Goal: Task Accomplishment & Management: Use online tool/utility

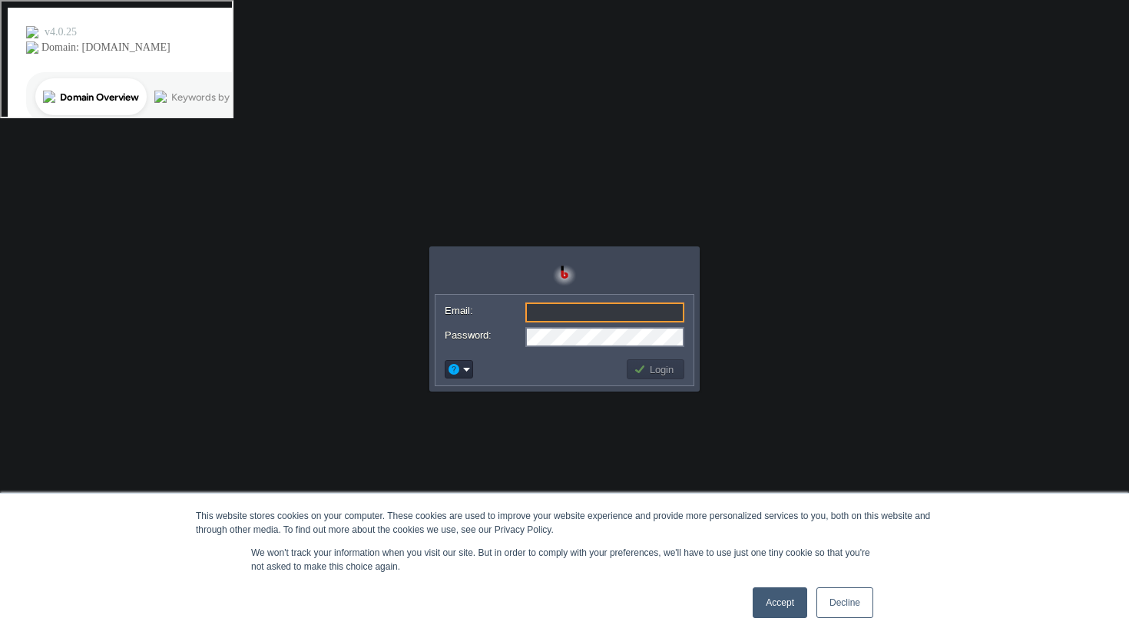
click at [771, 605] on link "Accept" at bounding box center [780, 603] width 55 height 31
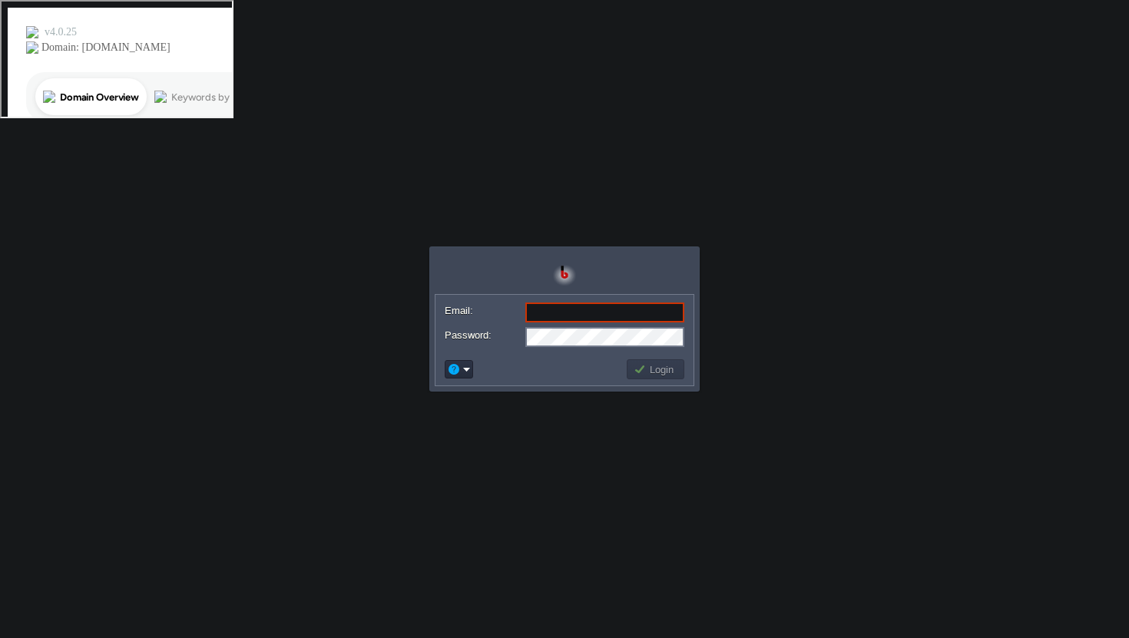
click at [549, 307] on input "Email:" at bounding box center [604, 313] width 159 height 20
paste input "[EMAIL_ADDRESS][DOMAIN_NAME]"
type input "[EMAIL_ADDRESS][DOMAIN_NAME]"
click at [648, 372] on button "Login" at bounding box center [656, 370] width 45 height 14
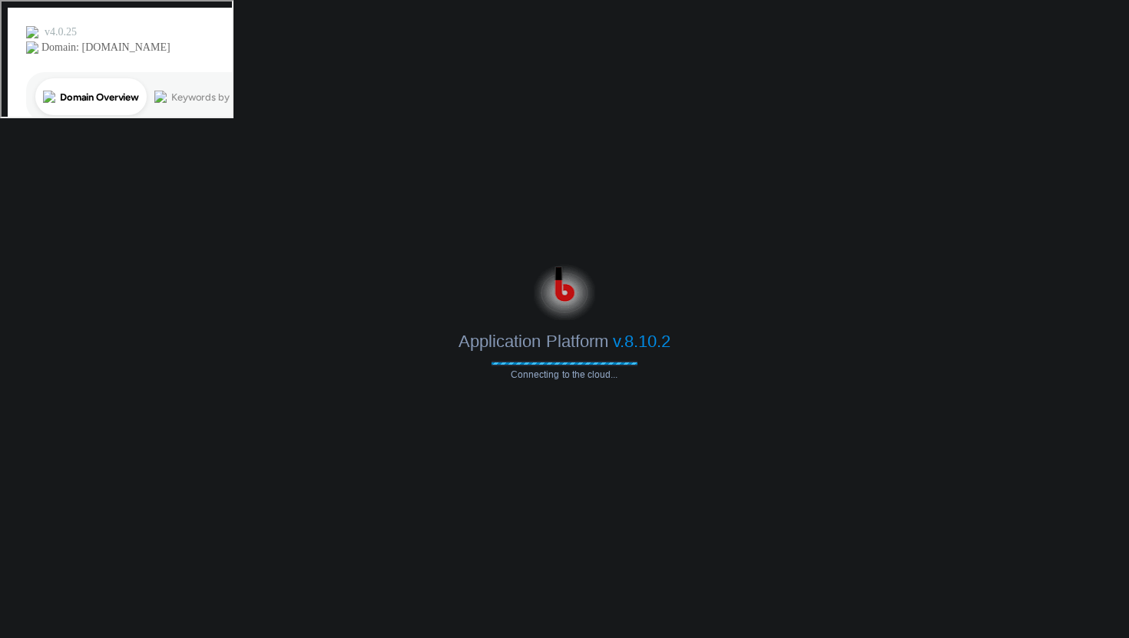
click at [834, 147] on body "This website stores cookies on your computer. These cookies are used to improve…" at bounding box center [564, 319] width 1129 height 638
drag, startPoint x: 673, startPoint y: 342, endPoint x: 454, endPoint y: 340, distance: 219.0
click at [454, 340] on div "Application Platform v.8.10.2" at bounding box center [564, 335] width 1129 height 31
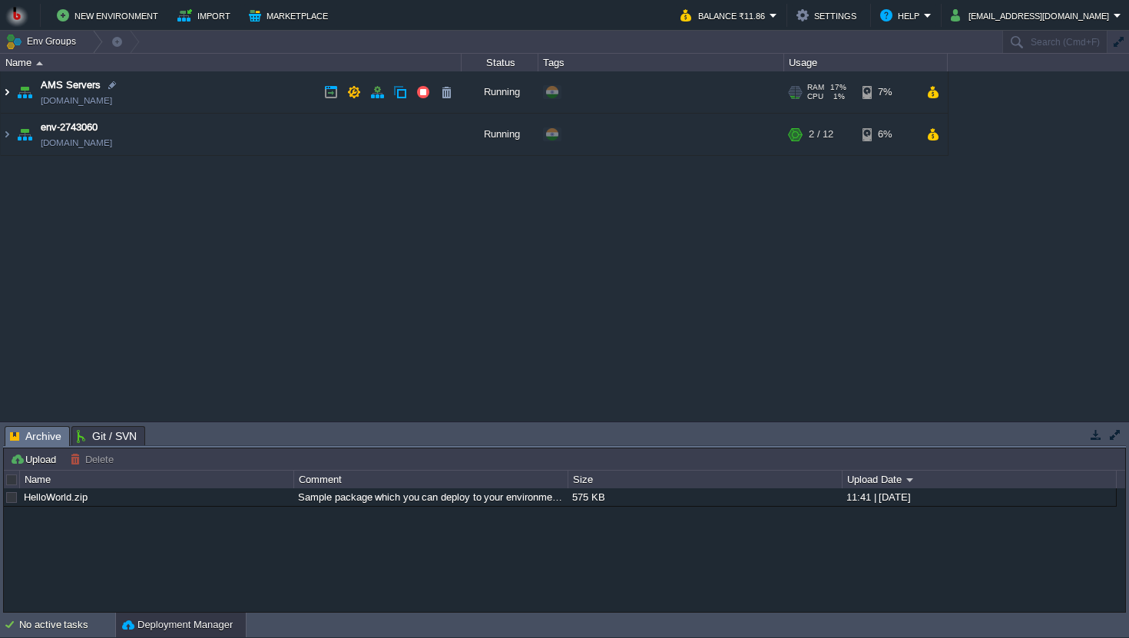
click at [8, 91] on img at bounding box center [7, 91] width 12 height 41
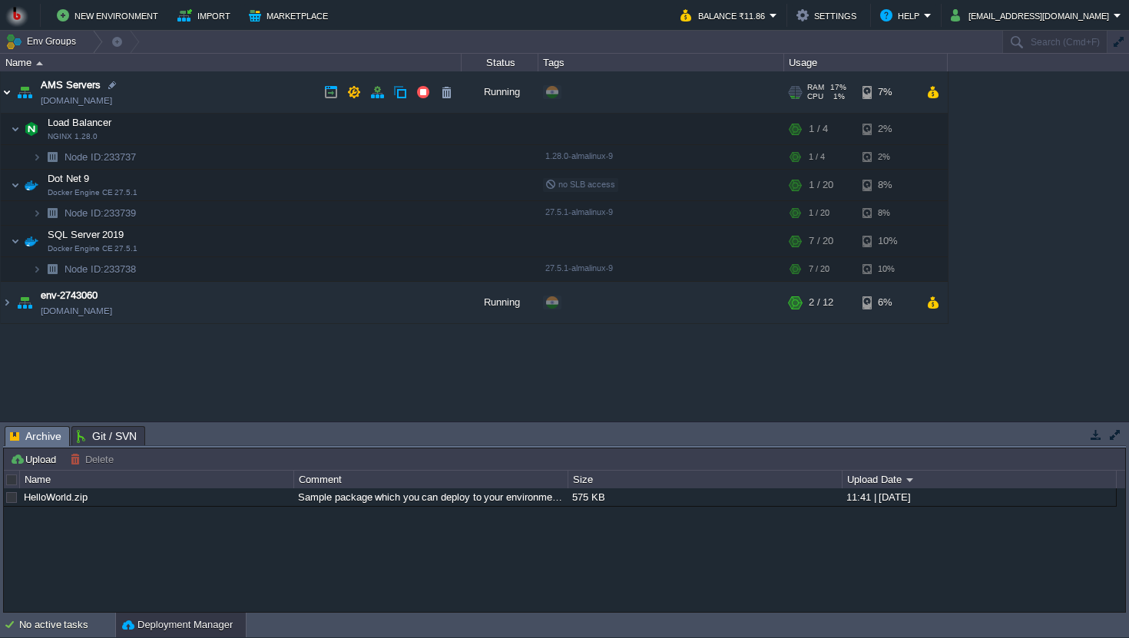
click at [8, 91] on img at bounding box center [7, 91] width 12 height 41
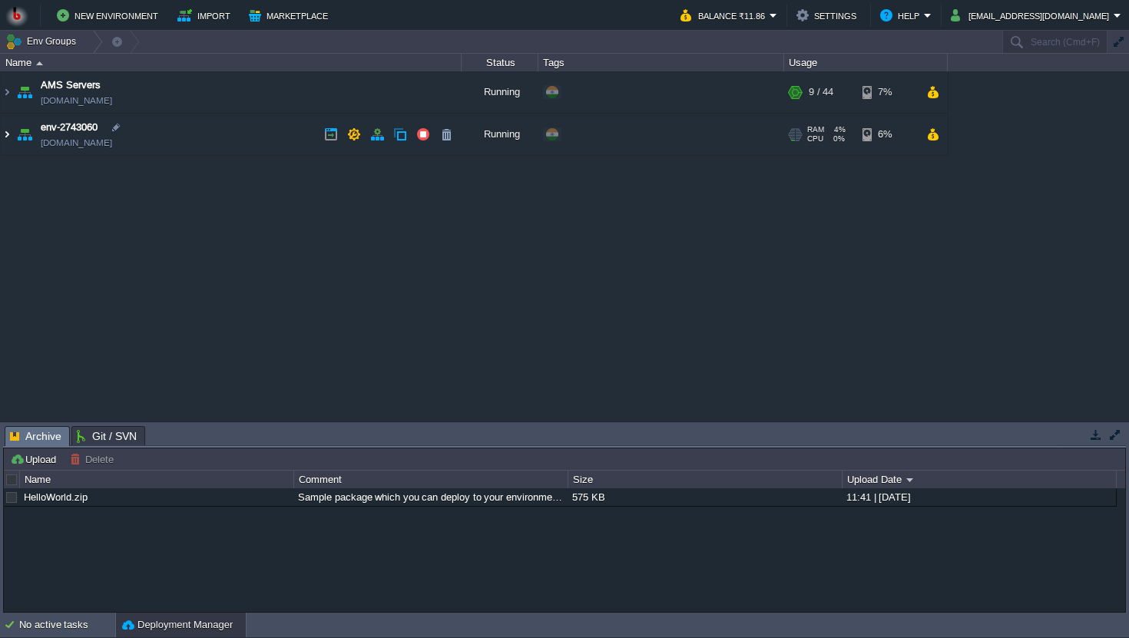
click at [6, 135] on img at bounding box center [7, 134] width 12 height 41
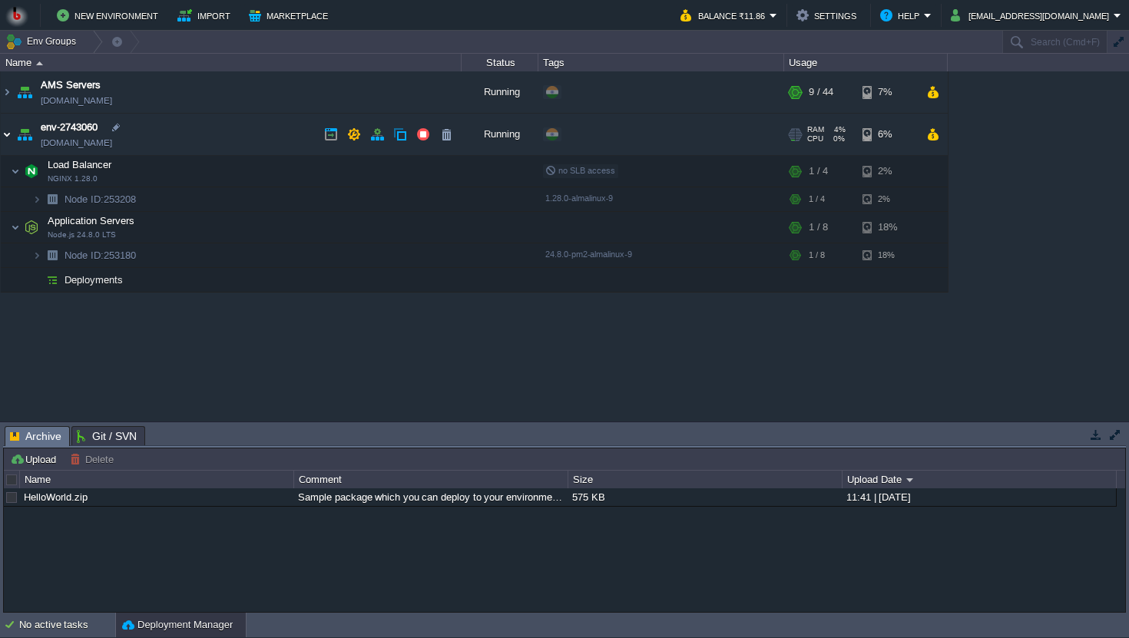
click at [6, 135] on img at bounding box center [7, 134] width 12 height 41
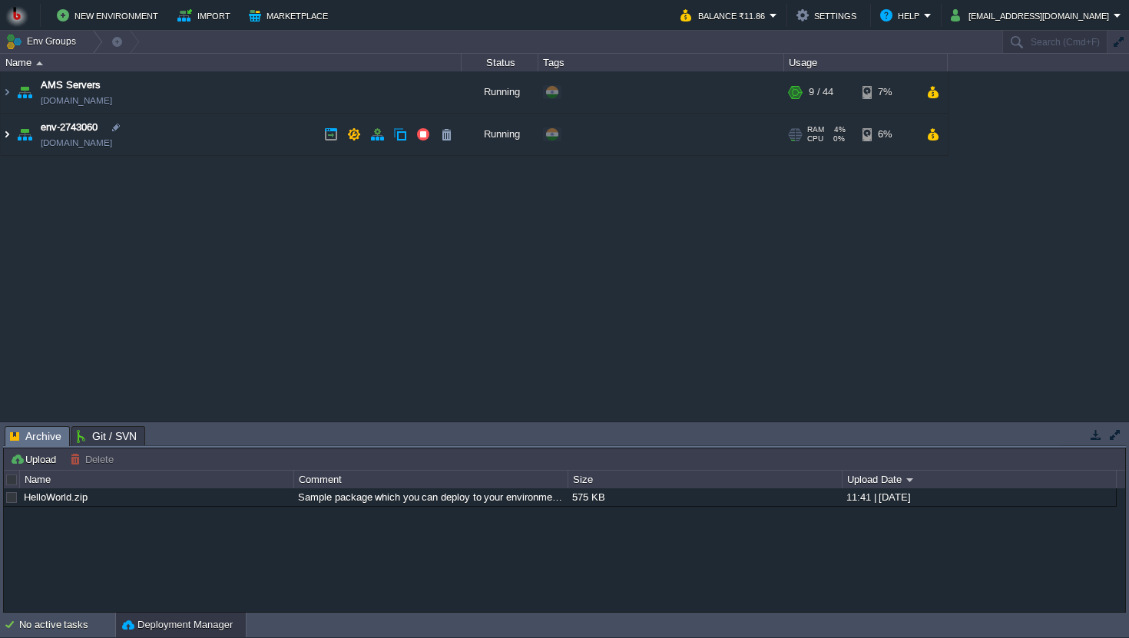
click at [6, 135] on img at bounding box center [7, 134] width 12 height 41
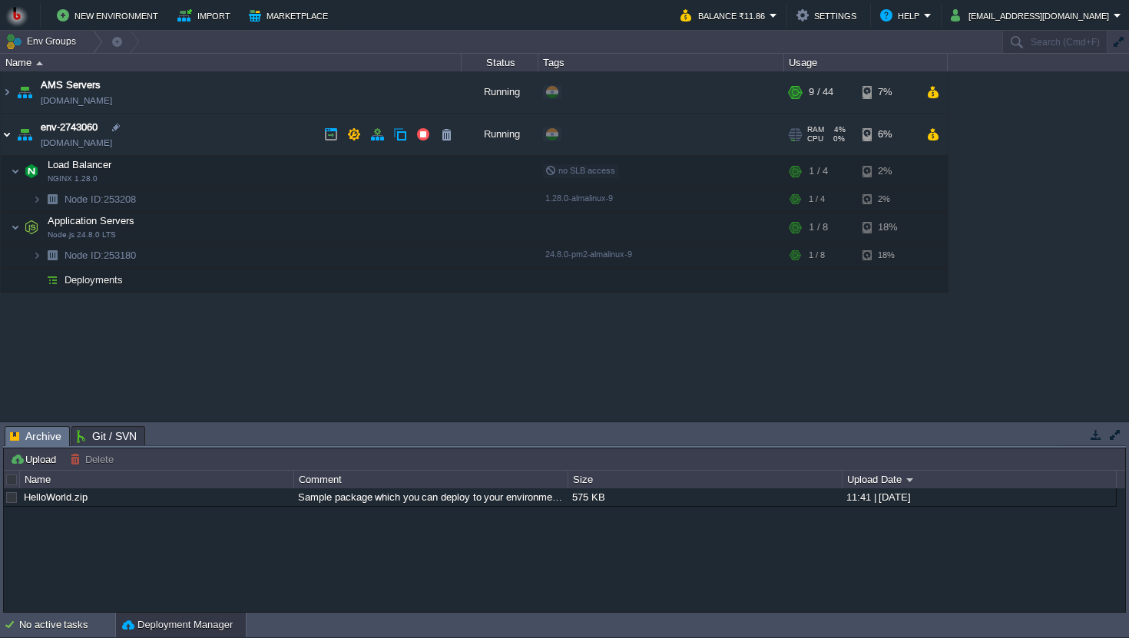
click at [6, 135] on img at bounding box center [7, 134] width 12 height 41
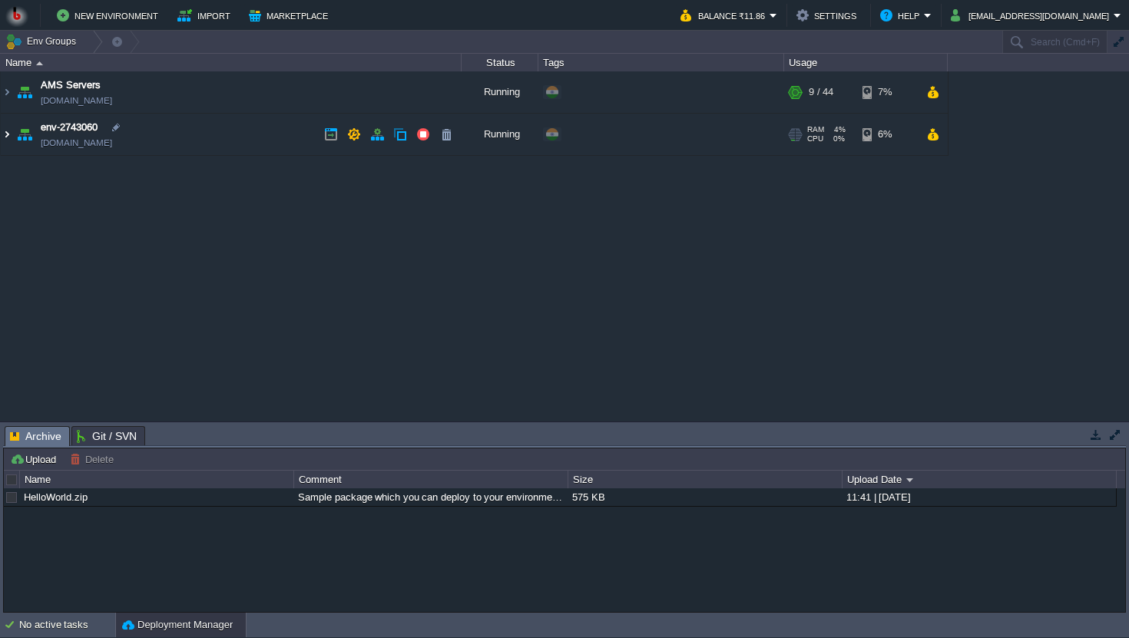
click at [6, 135] on img at bounding box center [7, 134] width 12 height 41
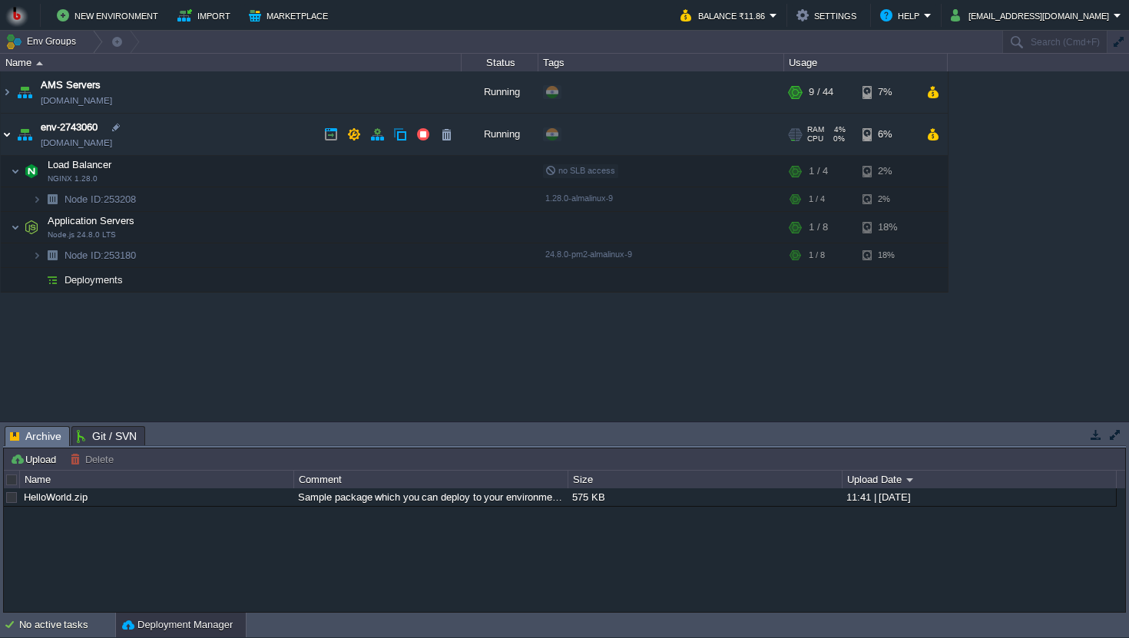
click at [6, 135] on img at bounding box center [7, 134] width 12 height 41
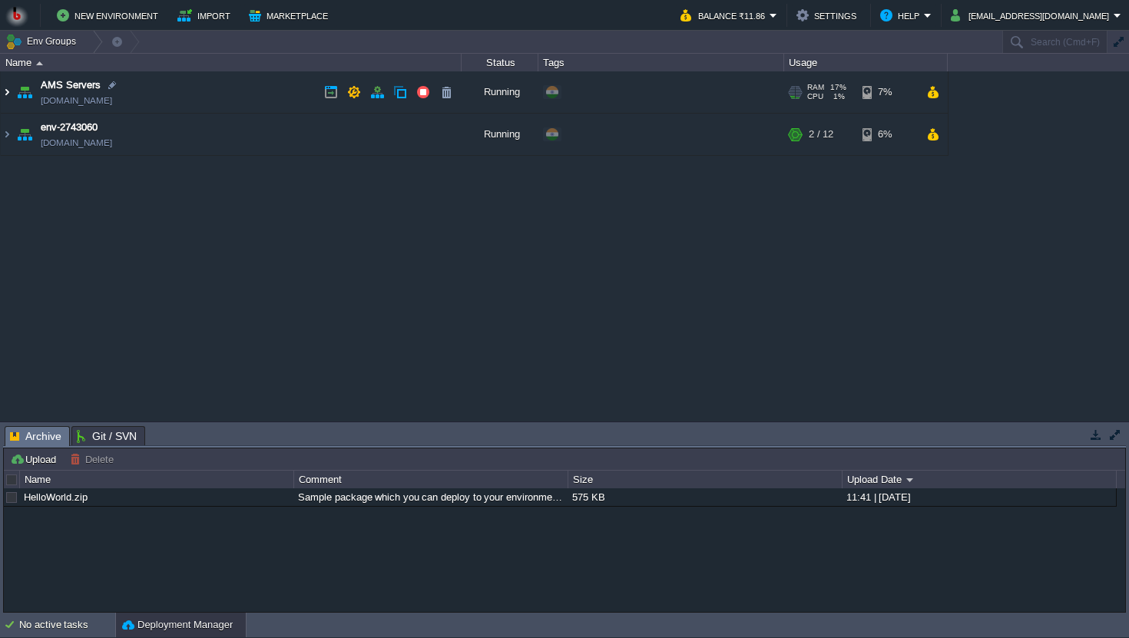
click at [7, 92] on img at bounding box center [7, 91] width 12 height 41
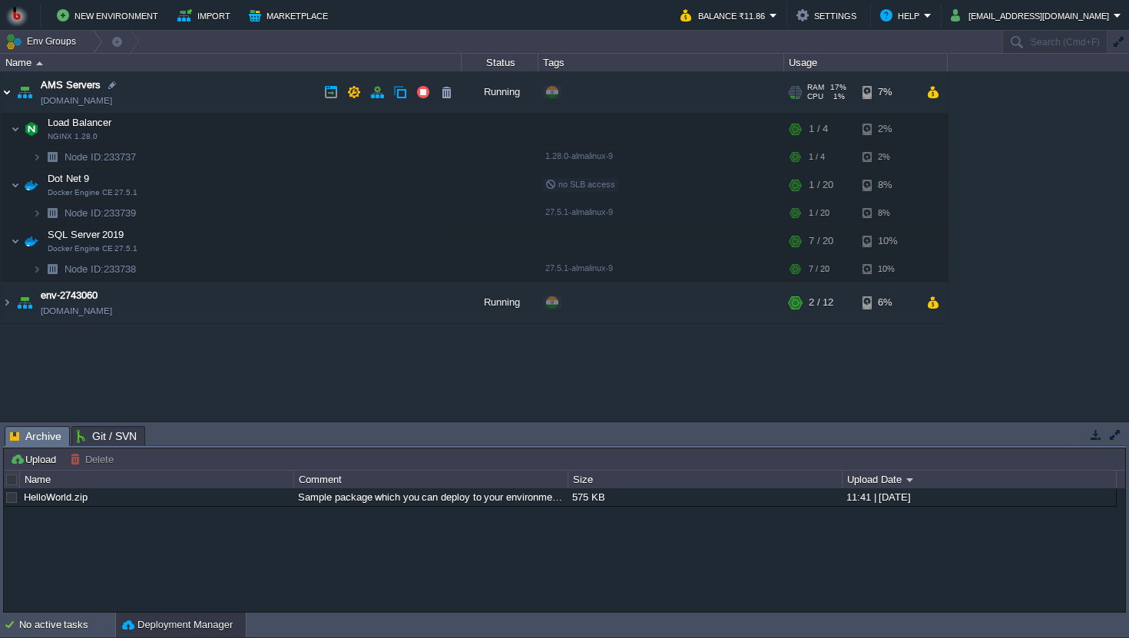
click at [7, 92] on img at bounding box center [7, 91] width 12 height 41
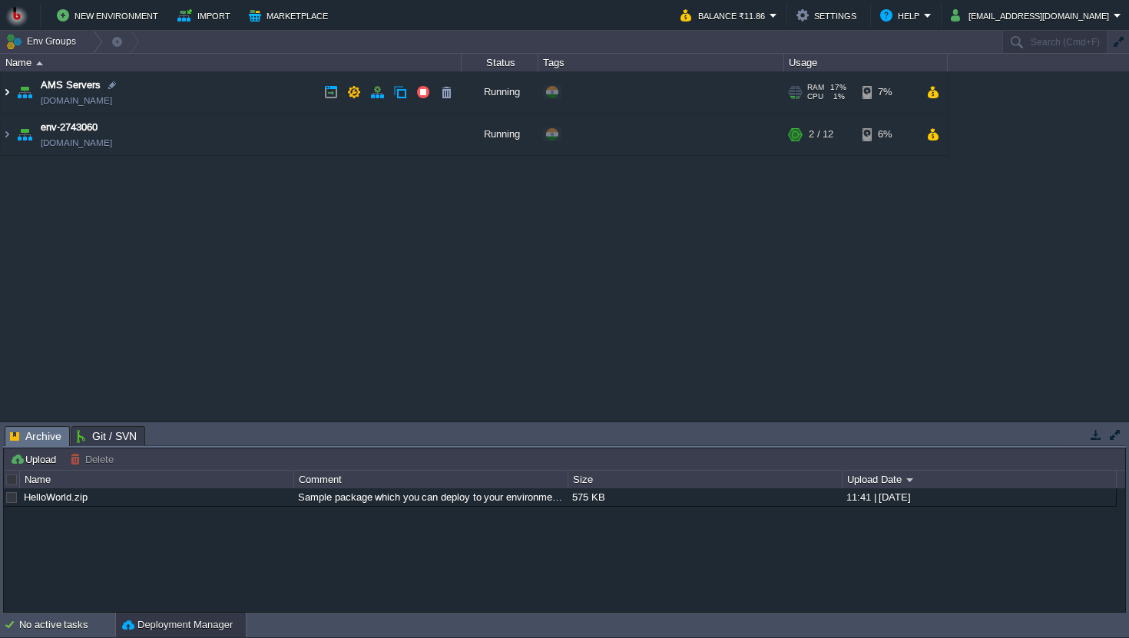
click at [7, 92] on img at bounding box center [7, 91] width 12 height 41
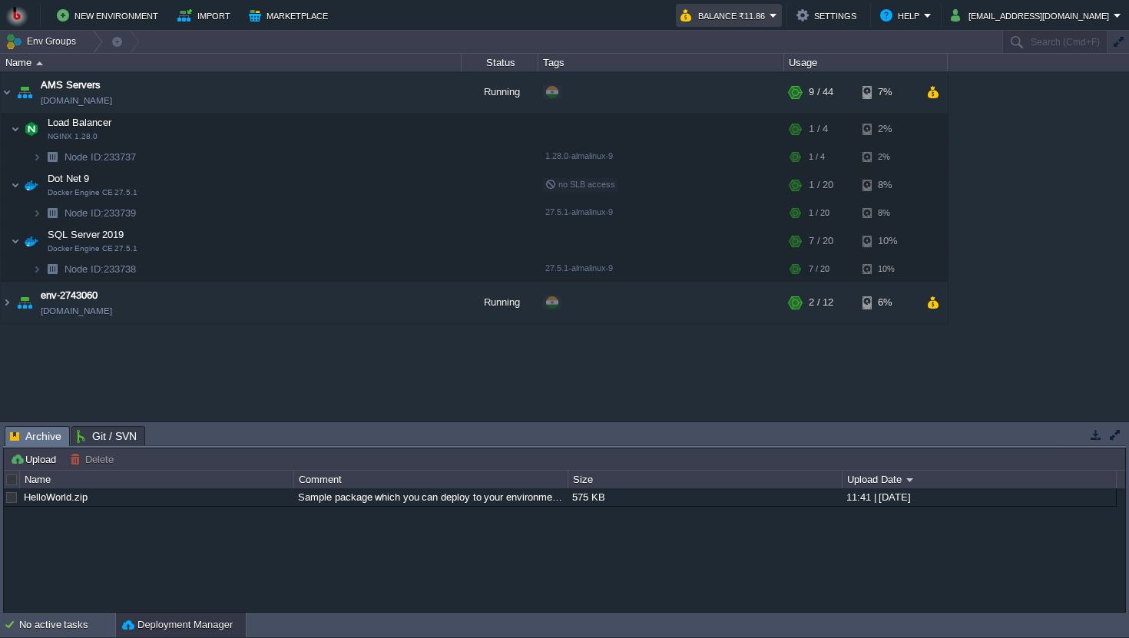
click at [777, 18] on em "Balance ₹11.86" at bounding box center [729, 15] width 97 height 18
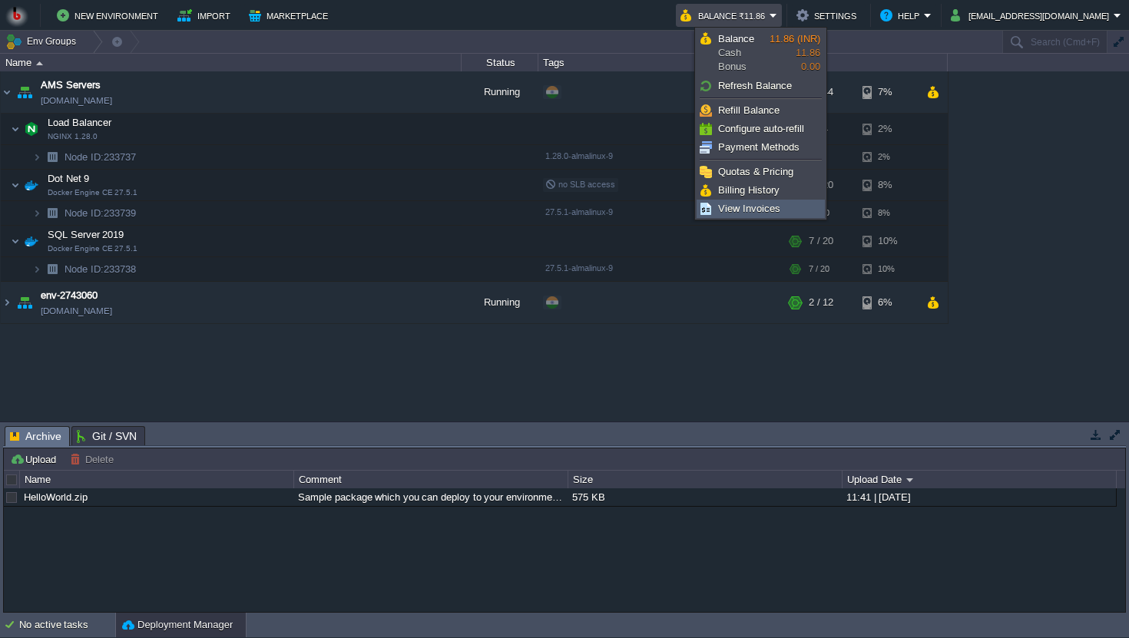
click at [757, 213] on span "View Invoices" at bounding box center [749, 209] width 62 height 12
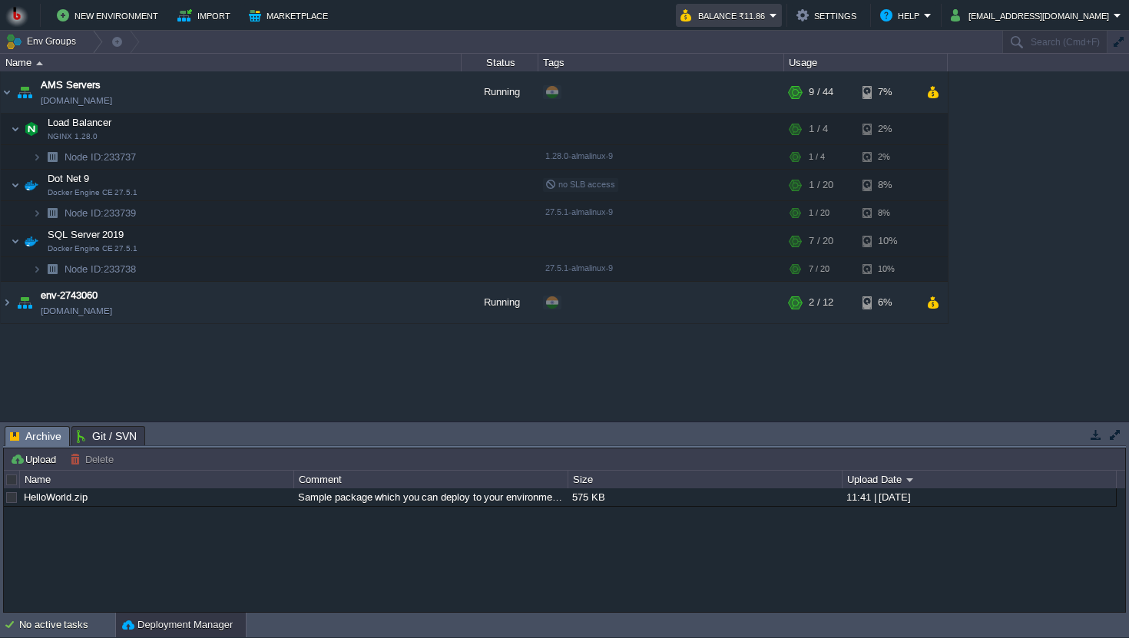
click at [777, 17] on em "Balance ₹11.86" at bounding box center [729, 15] width 97 height 18
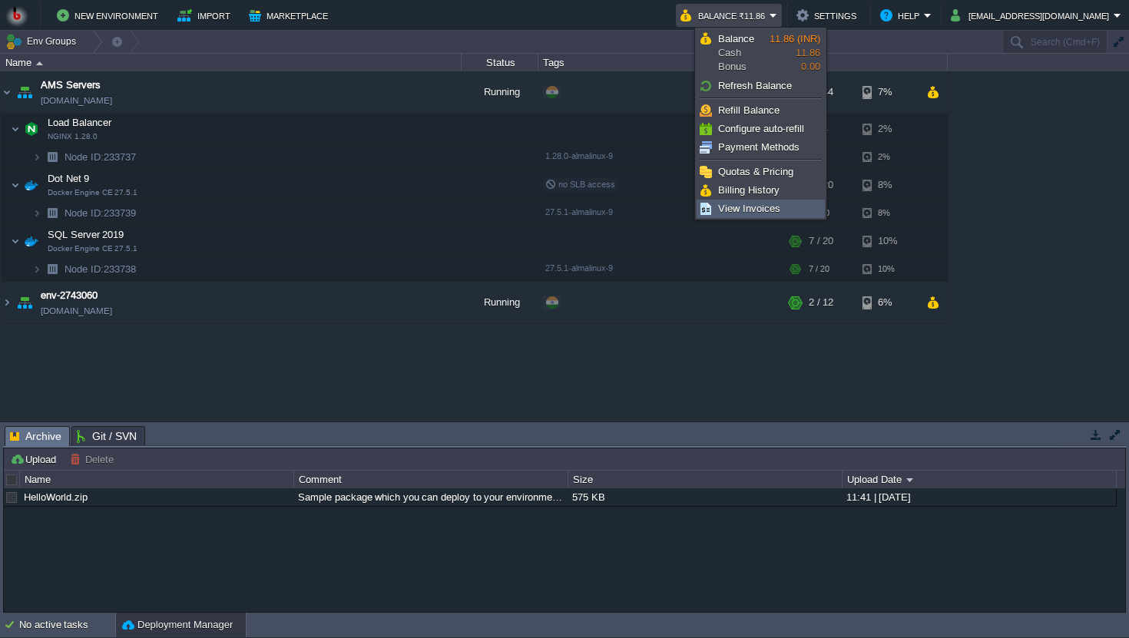
click at [756, 203] on span "View Invoices" at bounding box center [749, 209] width 62 height 12
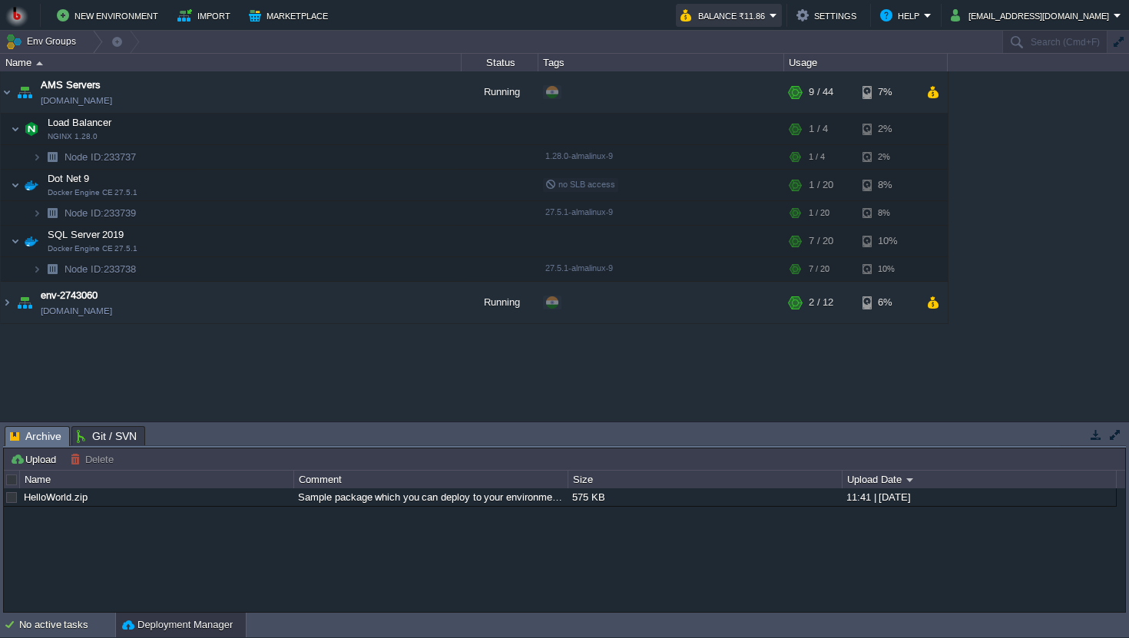
click at [770, 10] on button "Balance ₹11.86" at bounding box center [725, 15] width 89 height 18
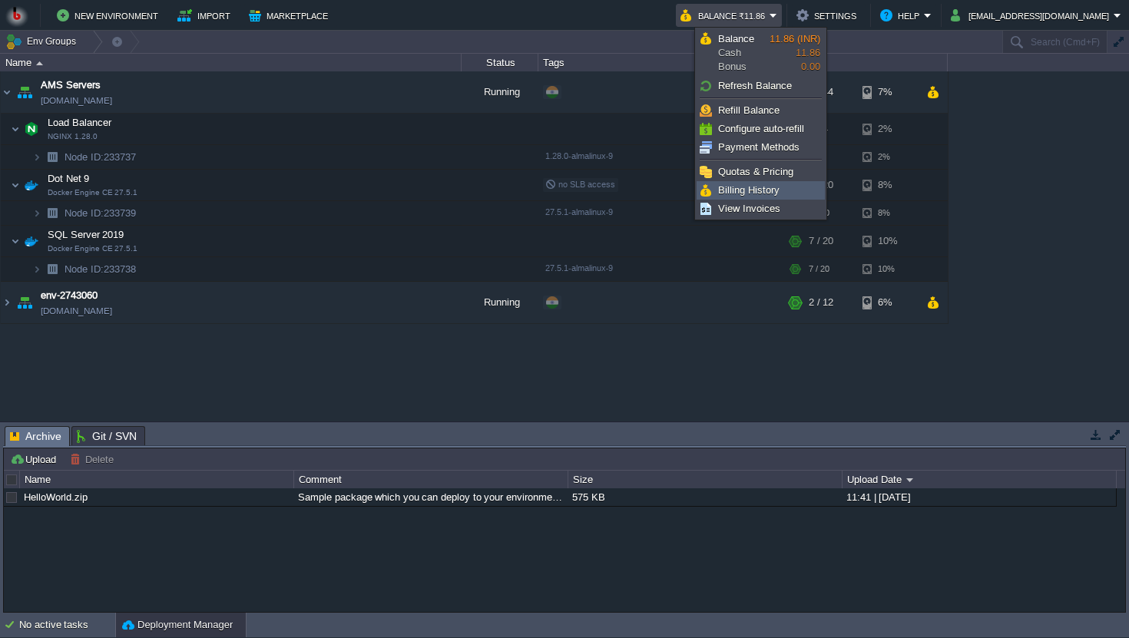
click at [745, 190] on span "Billing History" at bounding box center [748, 190] width 61 height 12
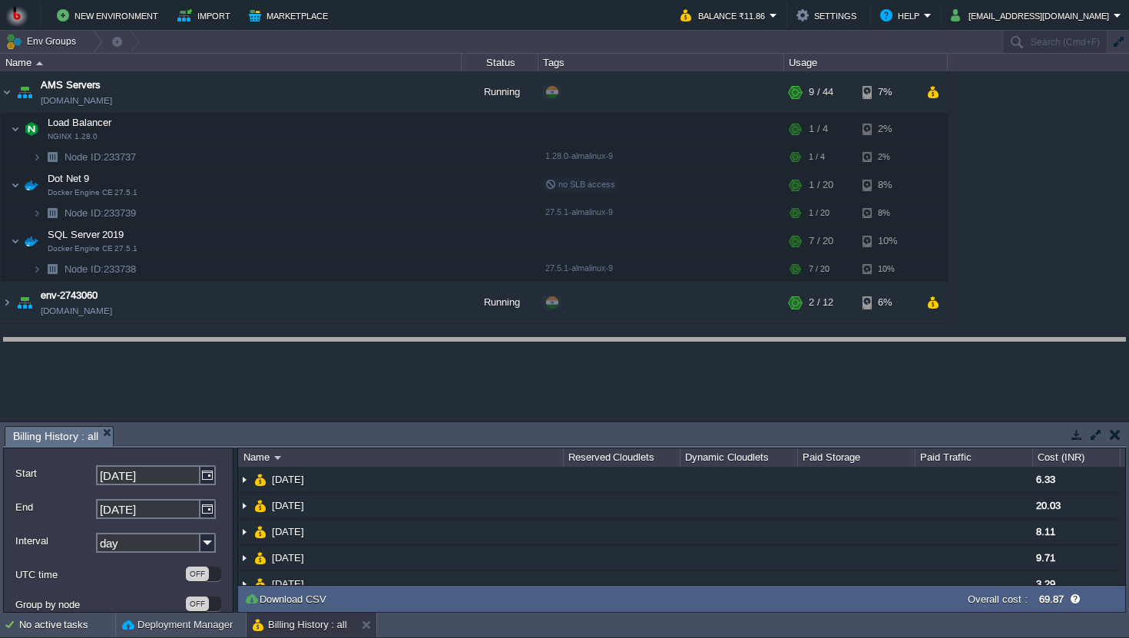
drag, startPoint x: 593, startPoint y: 433, endPoint x: 592, endPoint y: 345, distance: 88.4
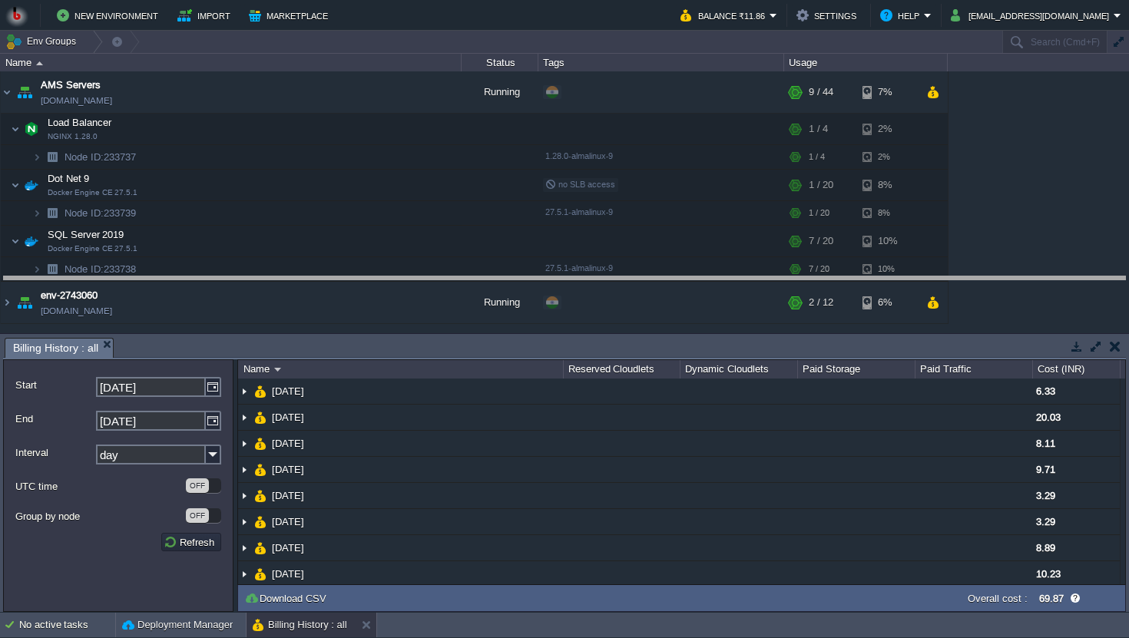
drag, startPoint x: 592, startPoint y: 345, endPoint x: 592, endPoint y: 284, distance: 60.7
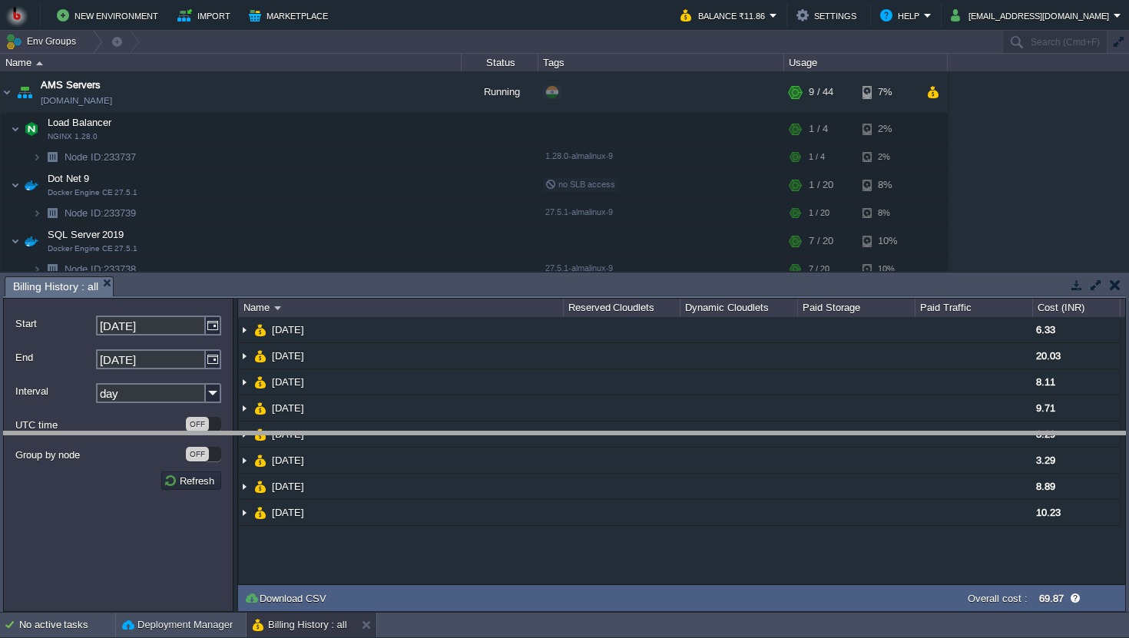
drag, startPoint x: 516, startPoint y: 278, endPoint x: 509, endPoint y: 433, distance: 155.3
click at [509, 433] on body "New Environment Import Marketplace Bonus ₹0.00 Upgrade Account Balance ₹11.86 S…" at bounding box center [564, 319] width 1129 height 638
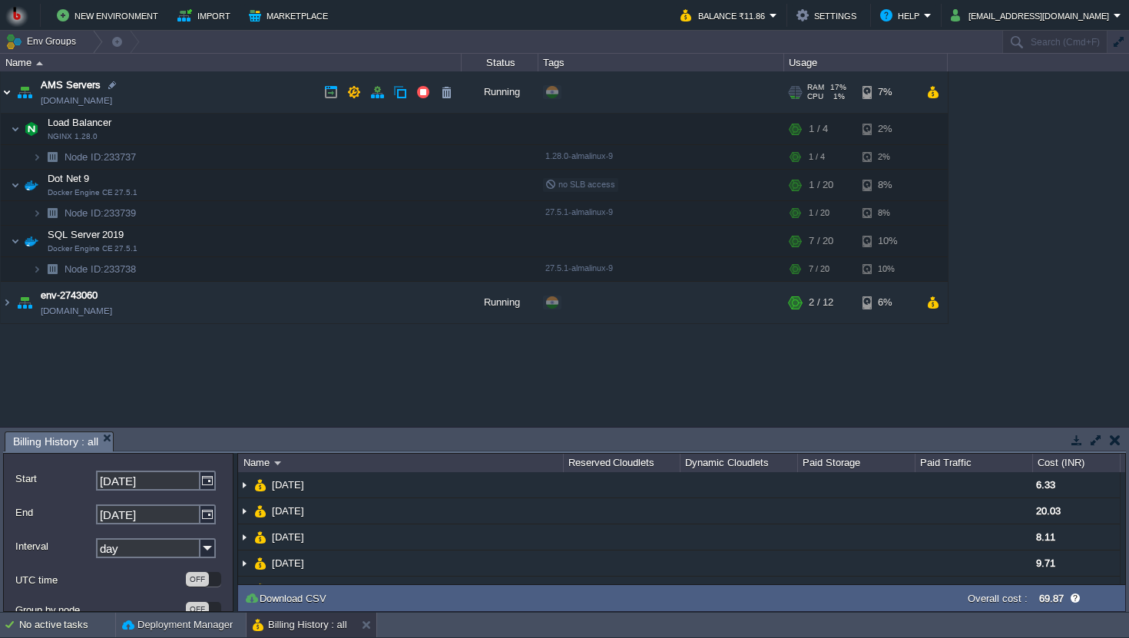
click at [5, 91] on img at bounding box center [7, 91] width 12 height 41
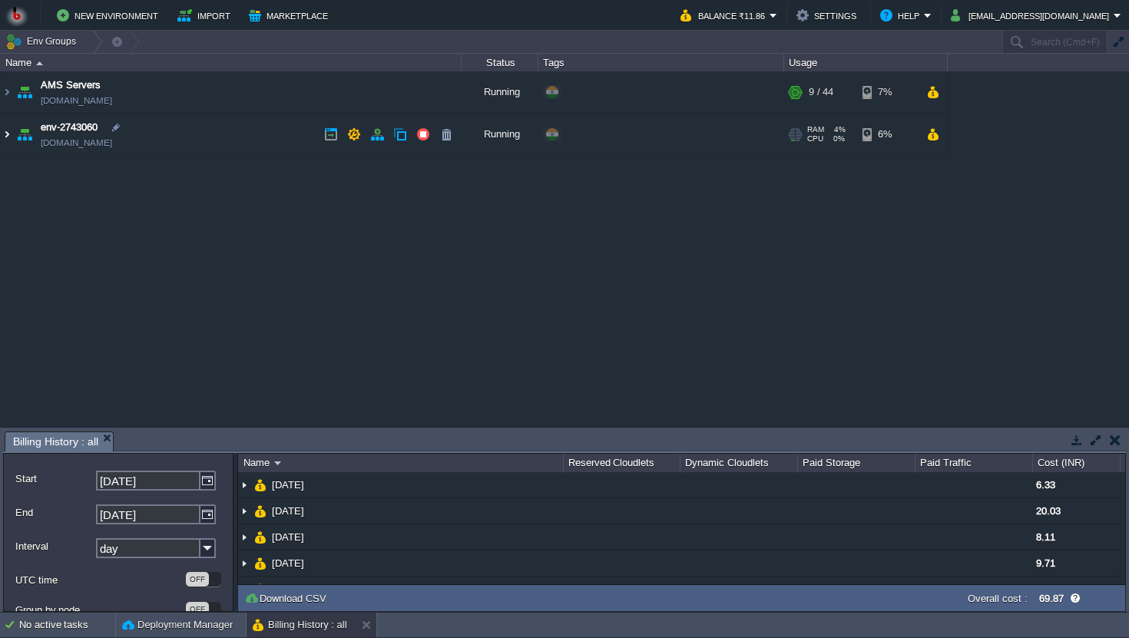
click at [7, 134] on img at bounding box center [7, 134] width 12 height 41
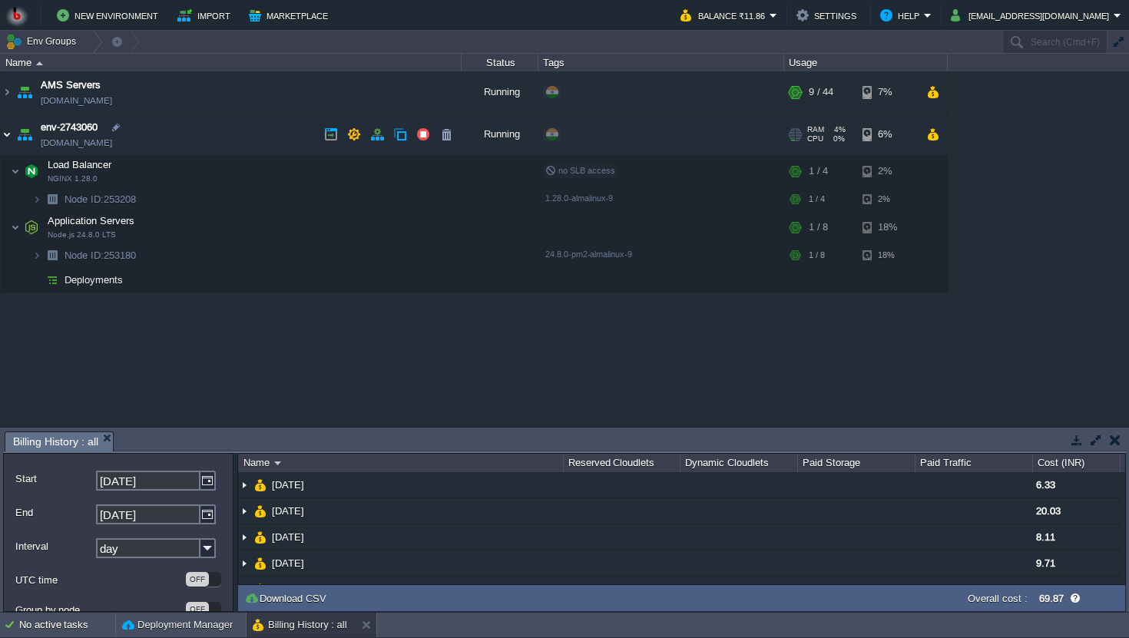
click at [7, 134] on img at bounding box center [7, 134] width 12 height 41
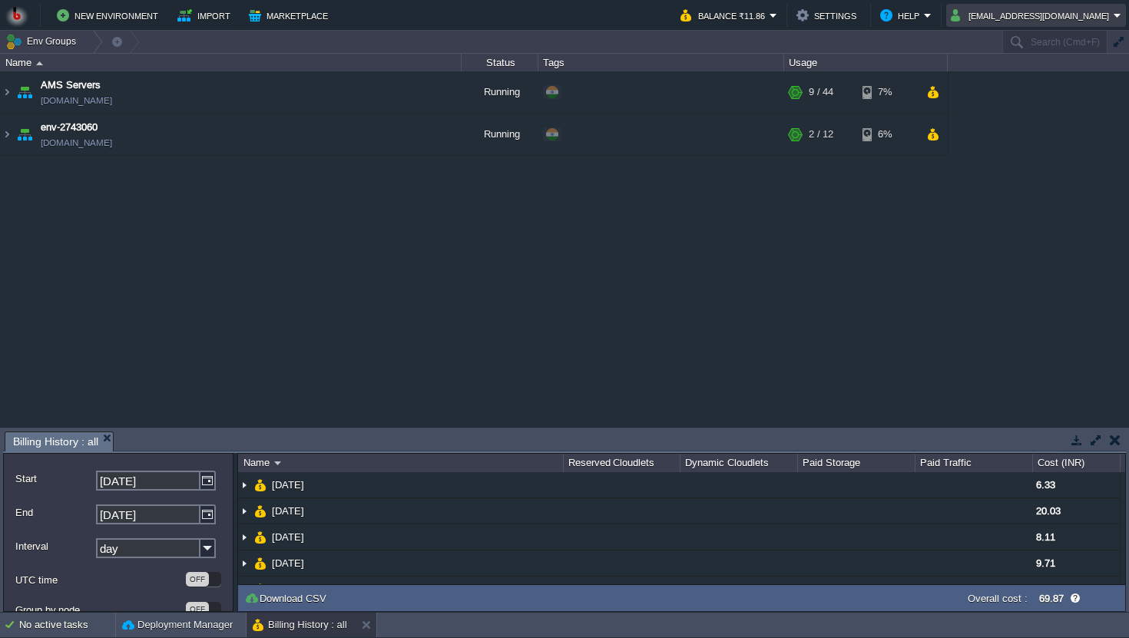
click at [1039, 9] on button "tak.praveen@gmail.com" at bounding box center [1032, 15] width 163 height 18
click at [1034, 44] on link "Settings" at bounding box center [1054, 38] width 138 height 17
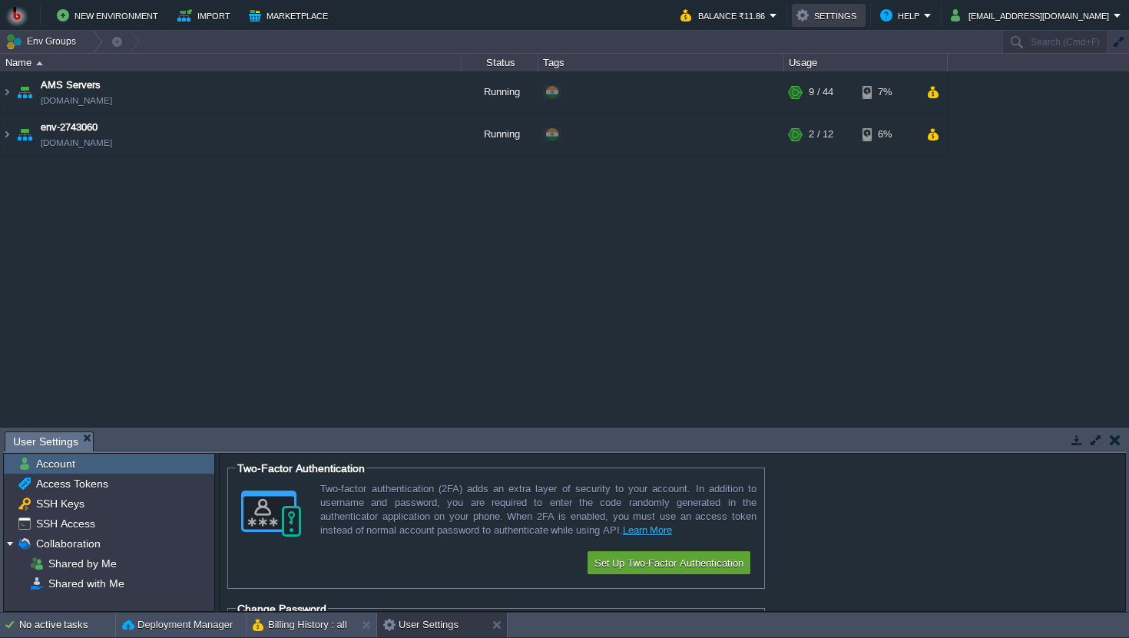
click at [866, 26] on td "Settings" at bounding box center [829, 15] width 74 height 23
click at [861, 19] on button "Settings" at bounding box center [829, 15] width 65 height 18
click at [770, 21] on button "Balance ₹11.86" at bounding box center [725, 15] width 89 height 18
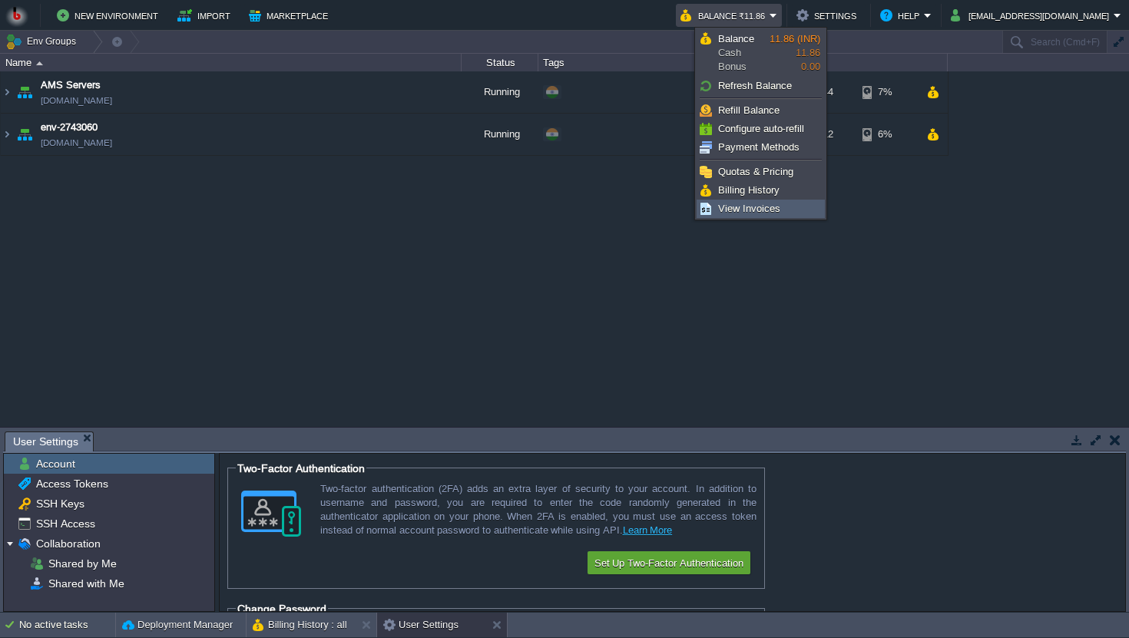
click at [760, 212] on span "View Invoices" at bounding box center [749, 209] width 62 height 12
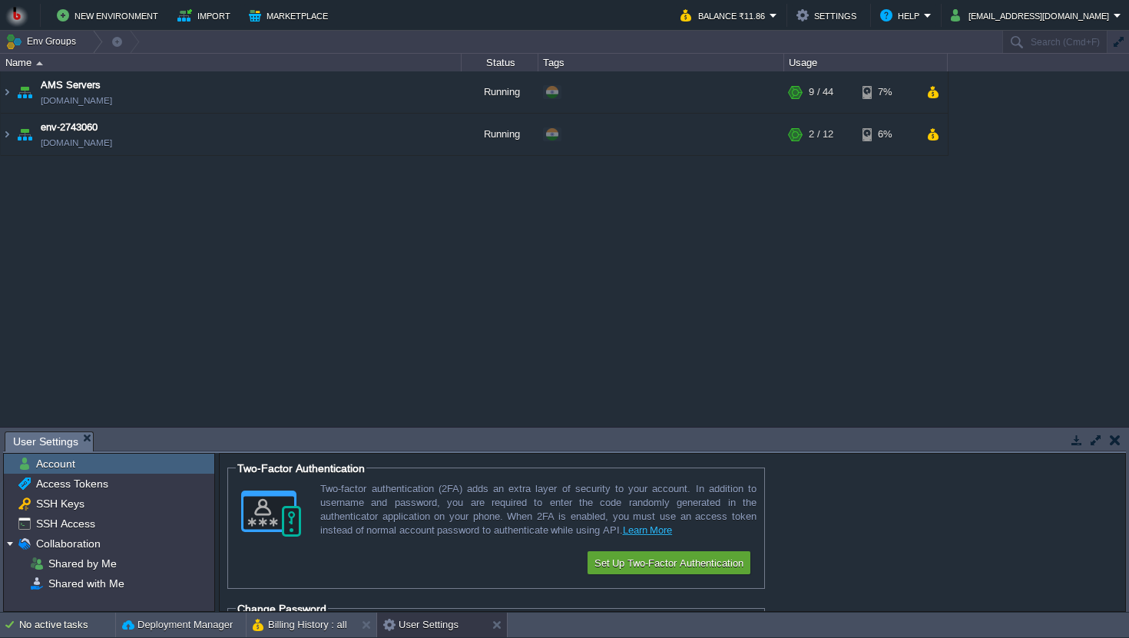
click at [16, 18] on img at bounding box center [16, 15] width 23 height 23
click at [770, 13] on button "Balance ₹11.86" at bounding box center [725, 15] width 89 height 18
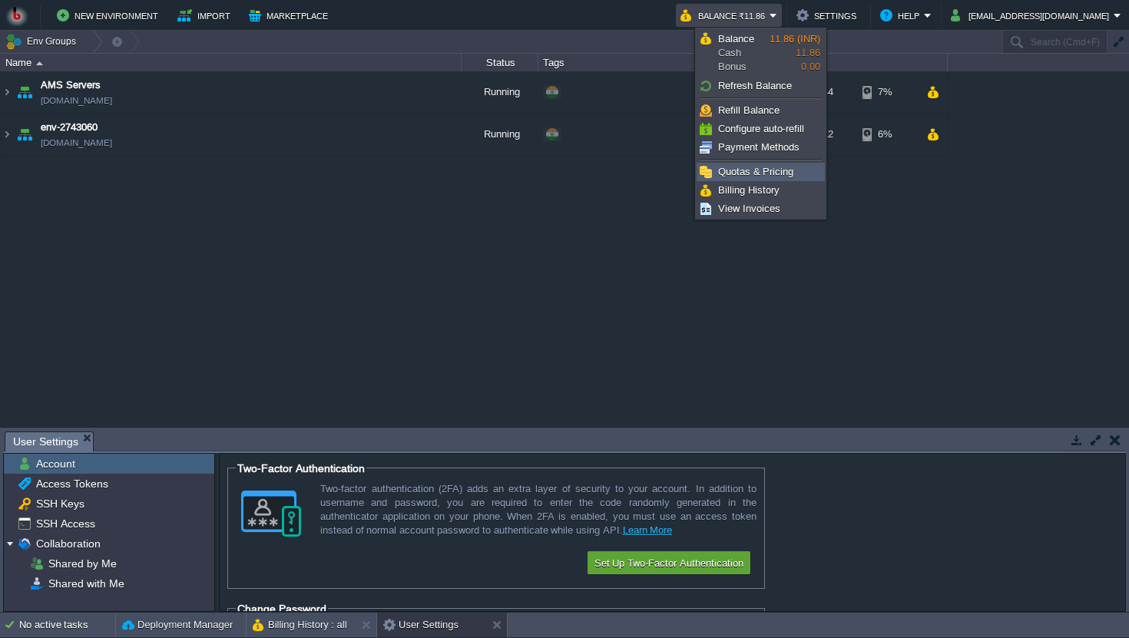
click at [793, 176] on link "Quotas & Pricing" at bounding box center [761, 172] width 127 height 17
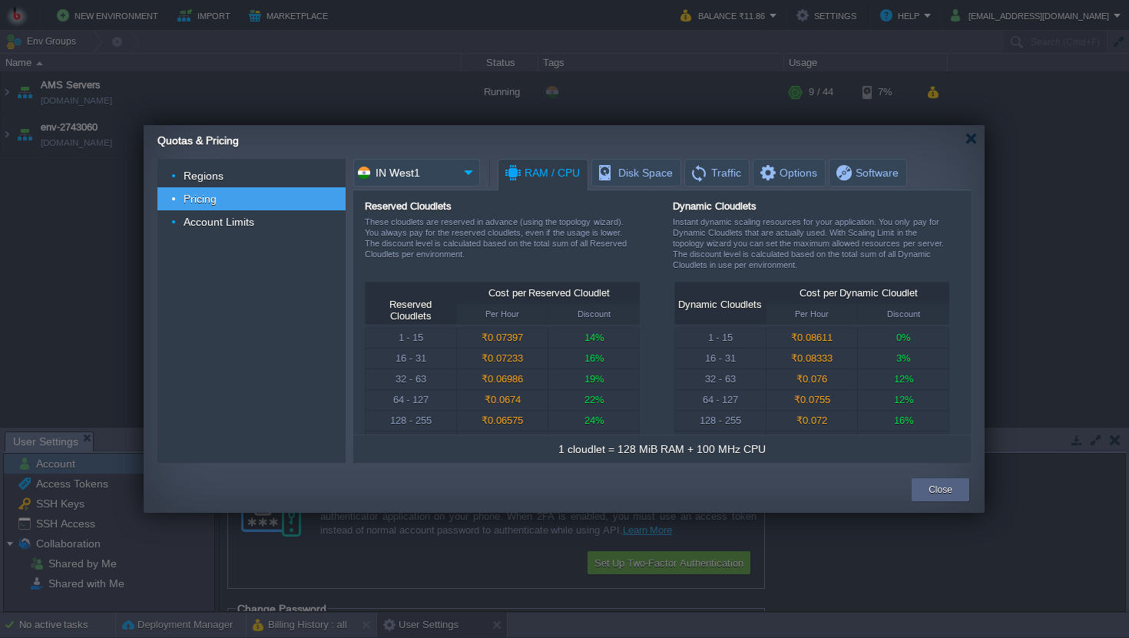
click at [443, 177] on input "IN West1" at bounding box center [405, 173] width 104 height 28
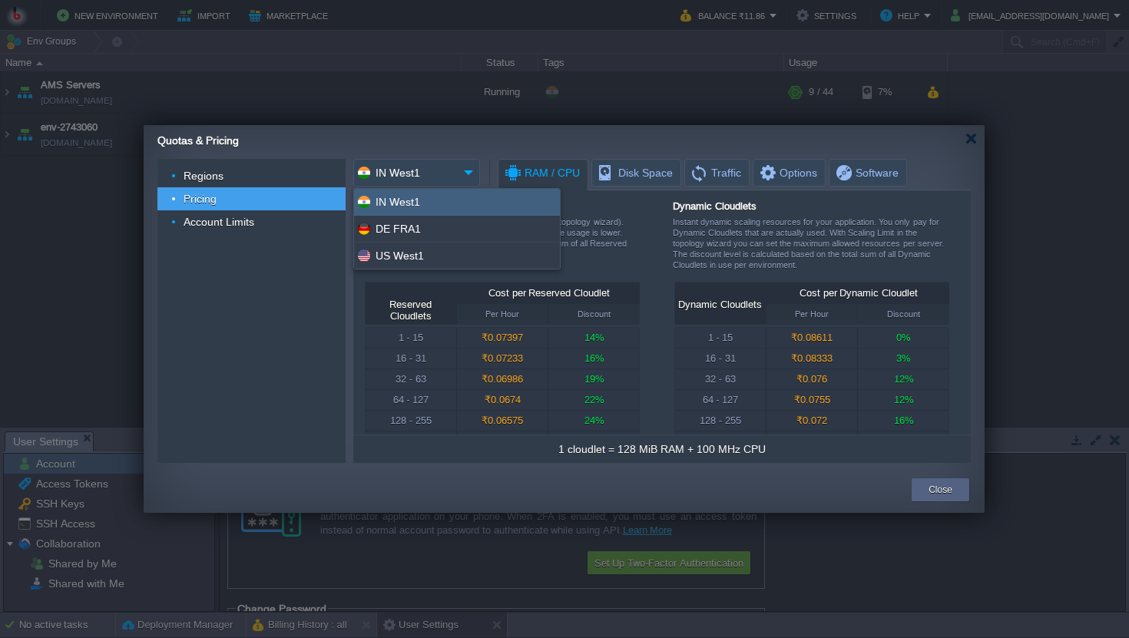
click at [651, 213] on div "Reserved Cloudlets These cloudlets are reserved in advance (using the topology …" at bounding box center [657, 241] width 585 height 81
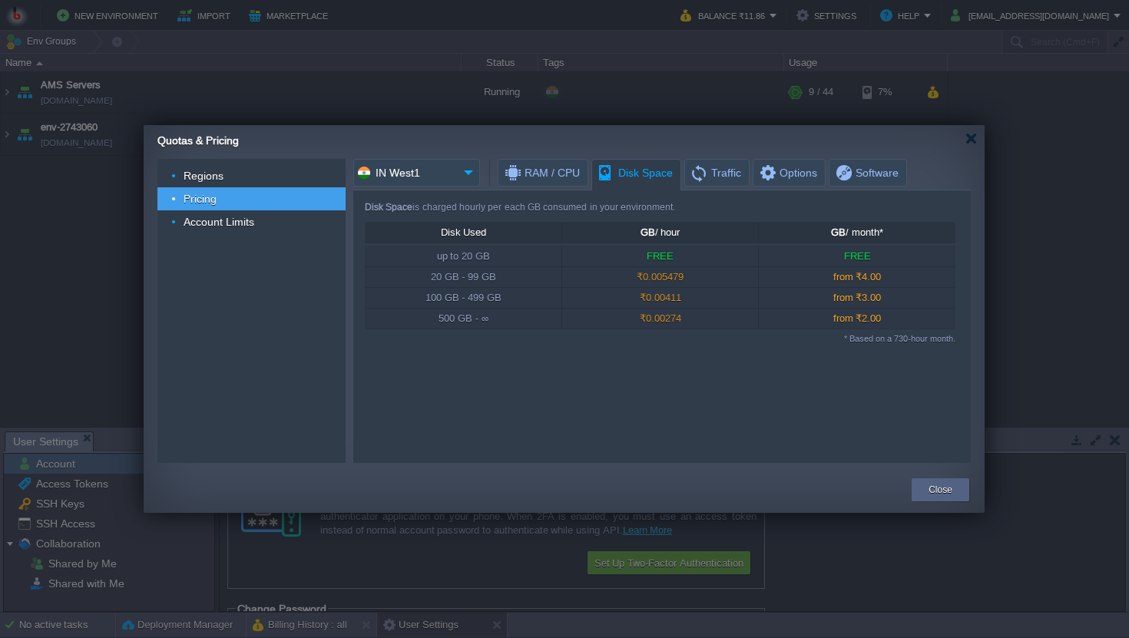
click at [651, 160] on span "Disk Space" at bounding box center [635, 173] width 76 height 27
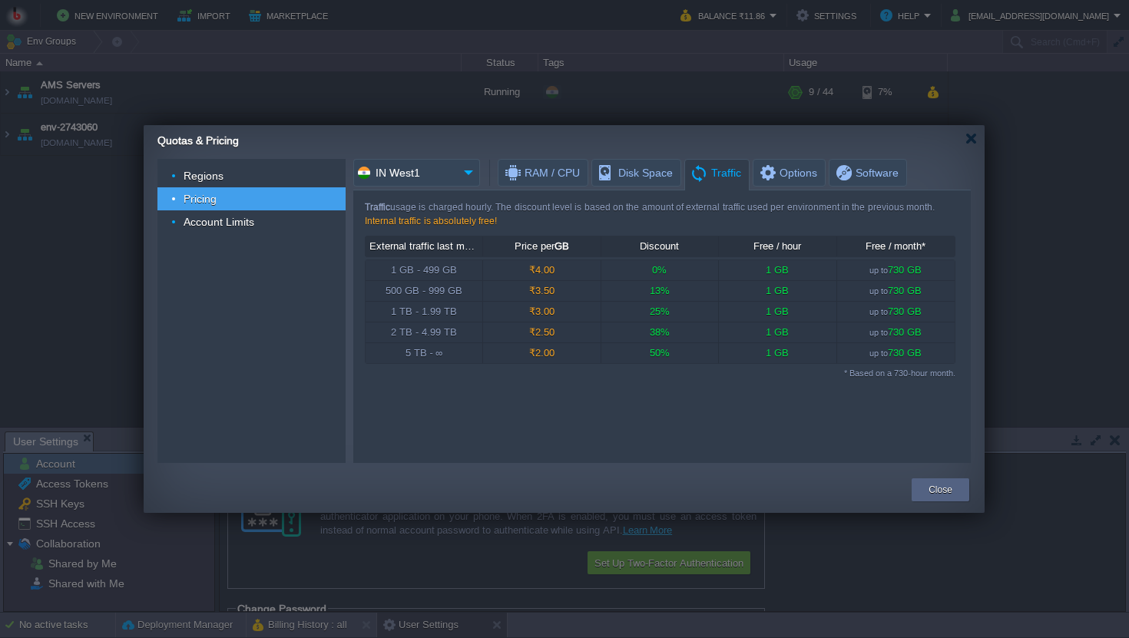
click at [732, 174] on span "Traffic" at bounding box center [715, 173] width 51 height 27
click at [776, 177] on span "Options" at bounding box center [787, 173] width 59 height 26
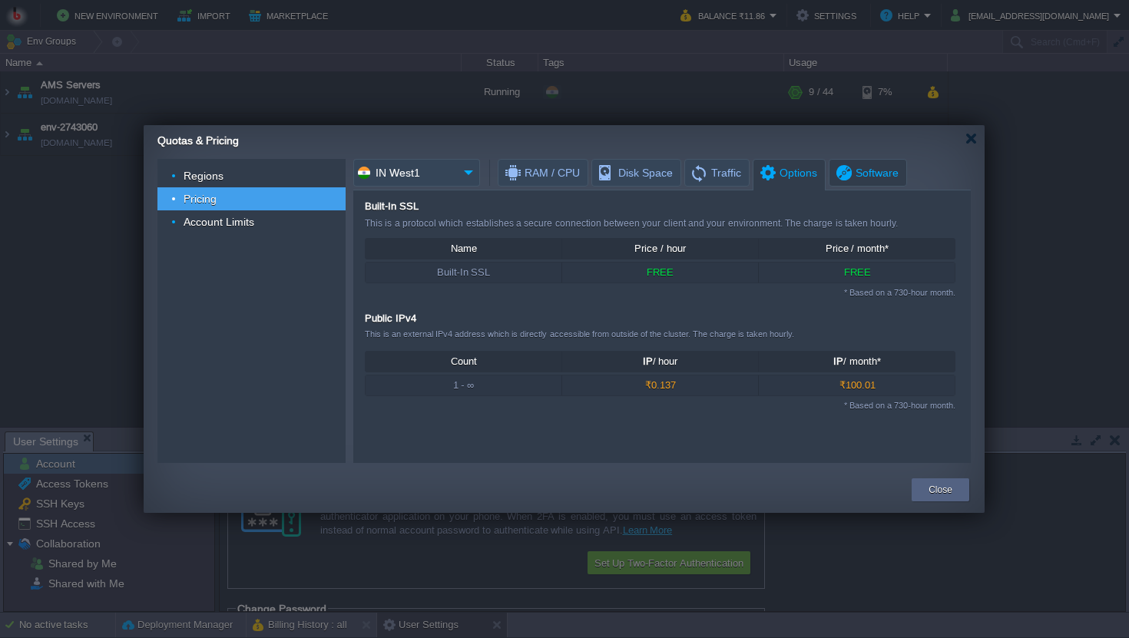
click at [884, 179] on span "Software" at bounding box center [866, 173] width 65 height 26
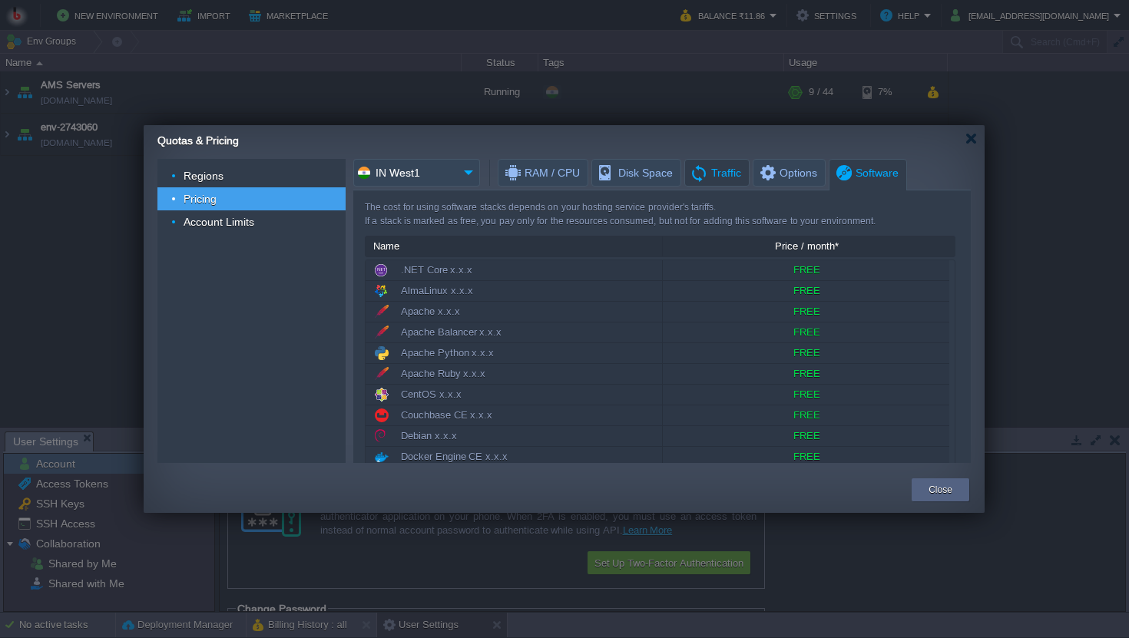
click at [702, 161] on span "Traffic" at bounding box center [715, 173] width 51 height 26
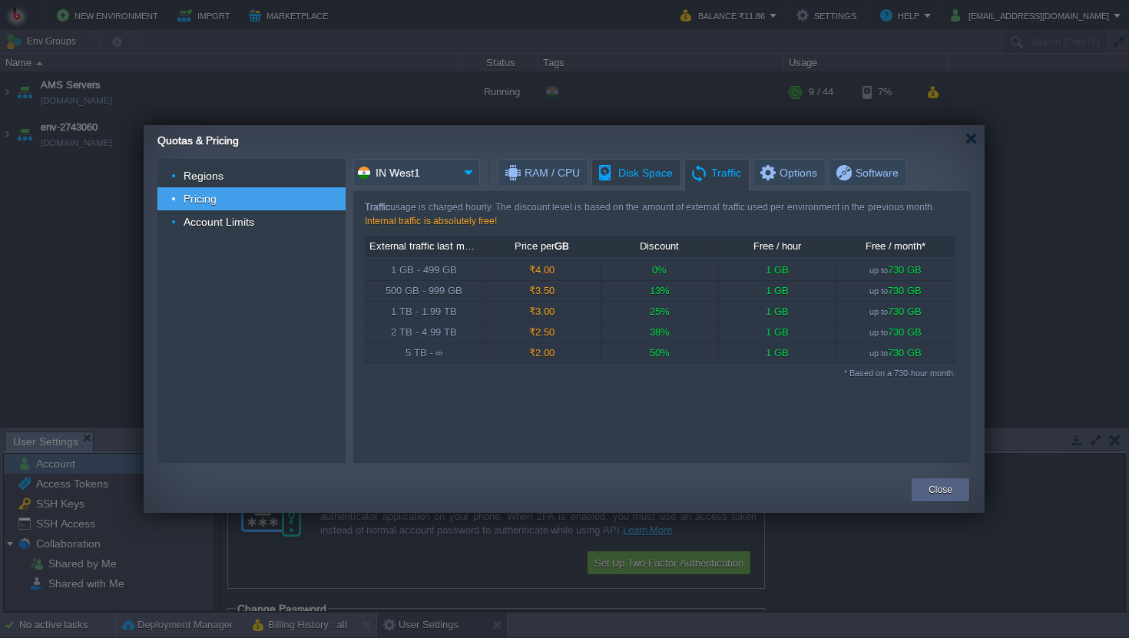
click at [638, 171] on span "Disk Space" at bounding box center [635, 173] width 76 height 26
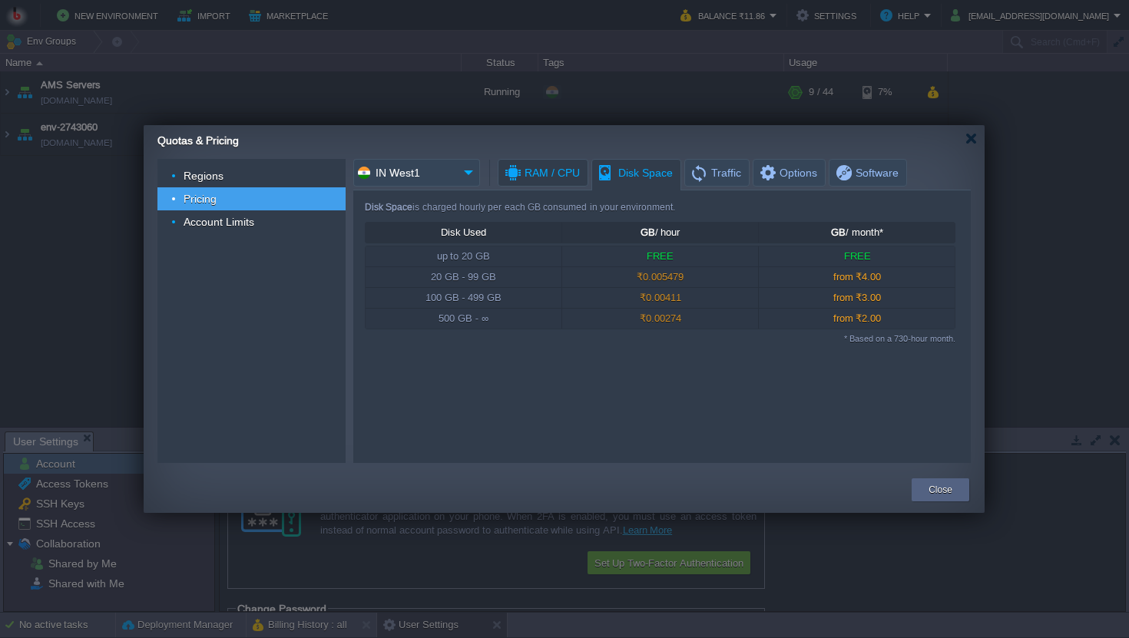
click at [531, 174] on span "RAM / CPU" at bounding box center [541, 173] width 77 height 26
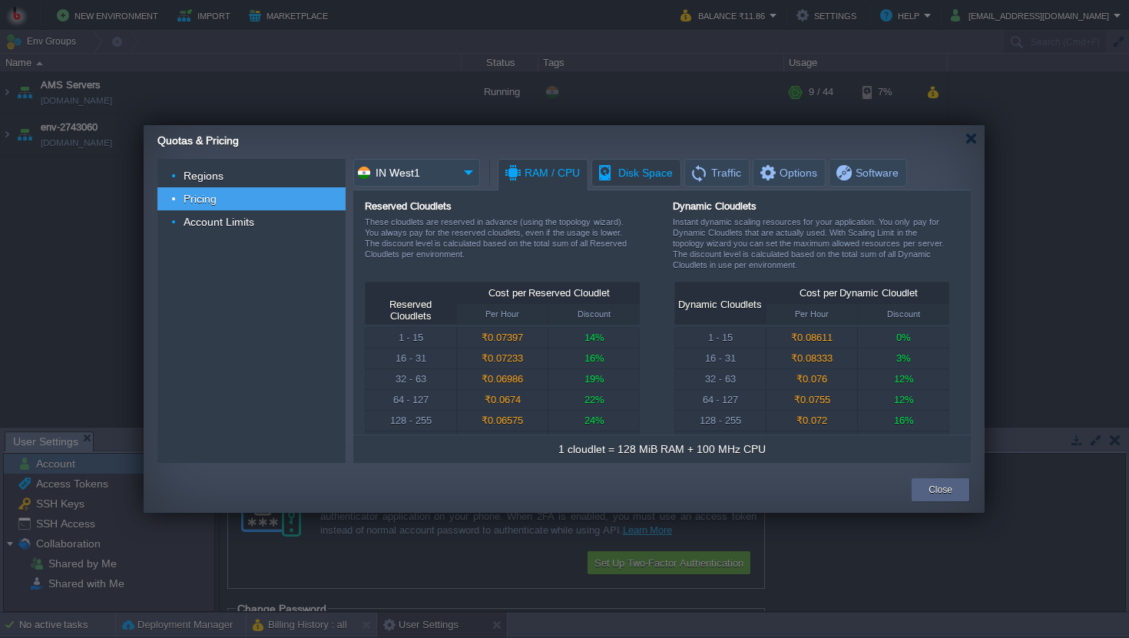
click at [611, 167] on span "Disk Space" at bounding box center [635, 173] width 76 height 26
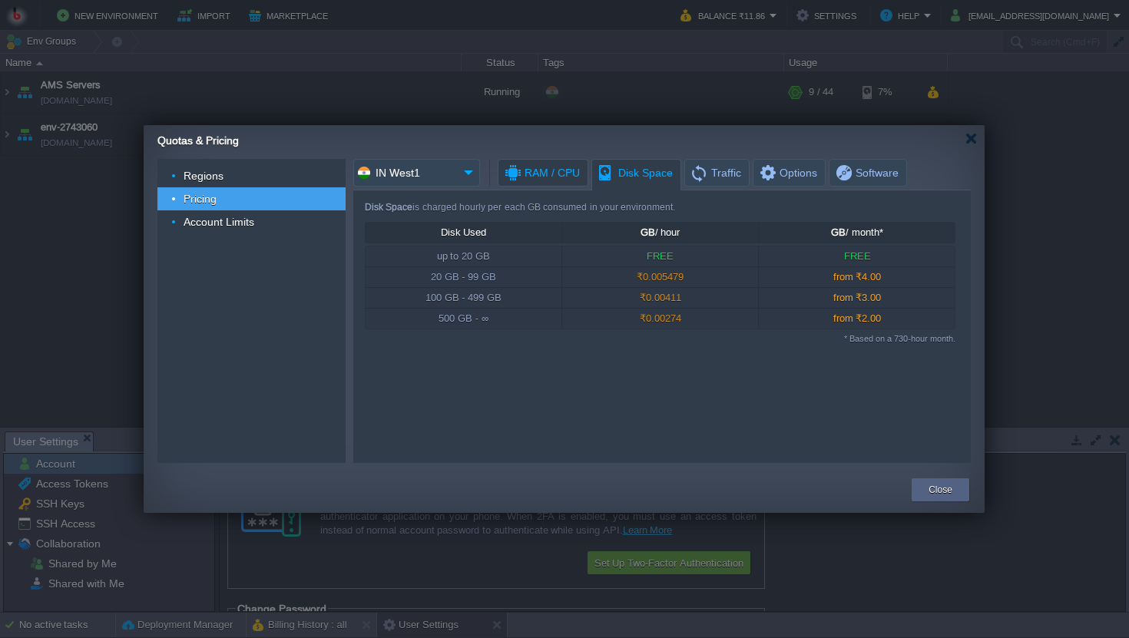
click at [553, 167] on span "RAM / CPU" at bounding box center [541, 173] width 77 height 26
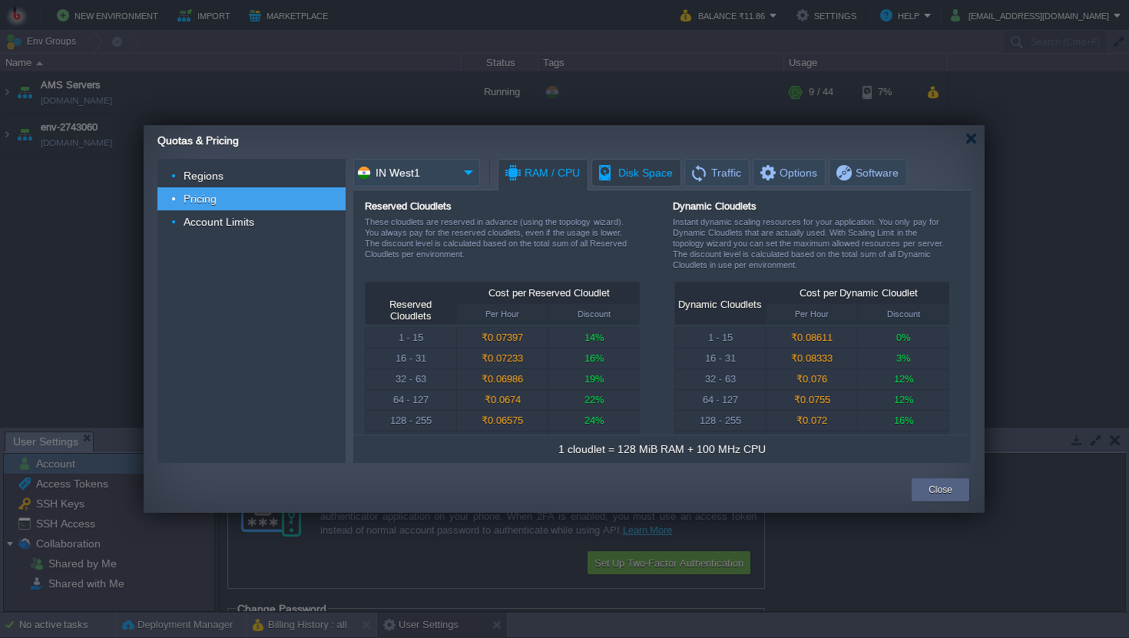
click at [656, 177] on span "Disk Space" at bounding box center [635, 173] width 76 height 26
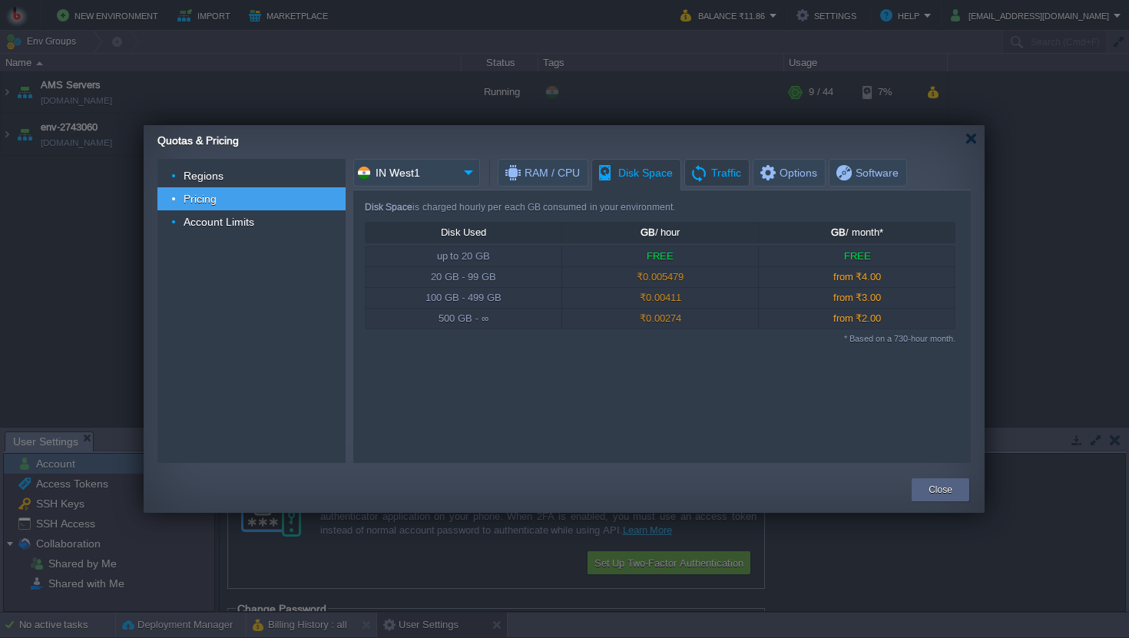
click at [701, 183] on span "Traffic" at bounding box center [715, 173] width 51 height 26
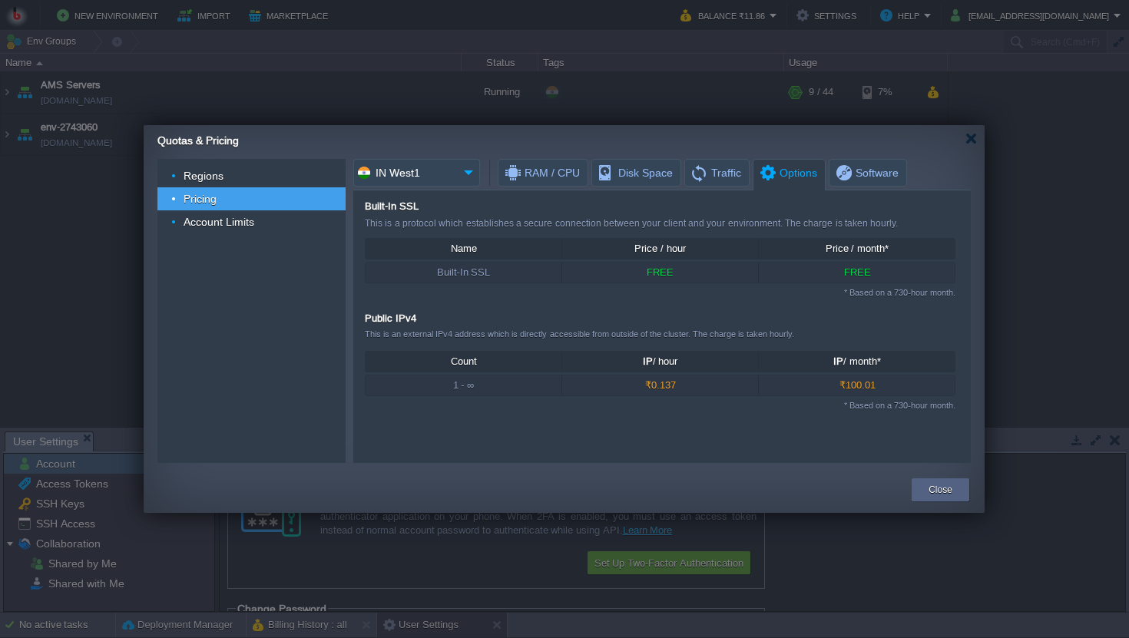
click at [765, 167] on span "Options" at bounding box center [787, 173] width 59 height 27
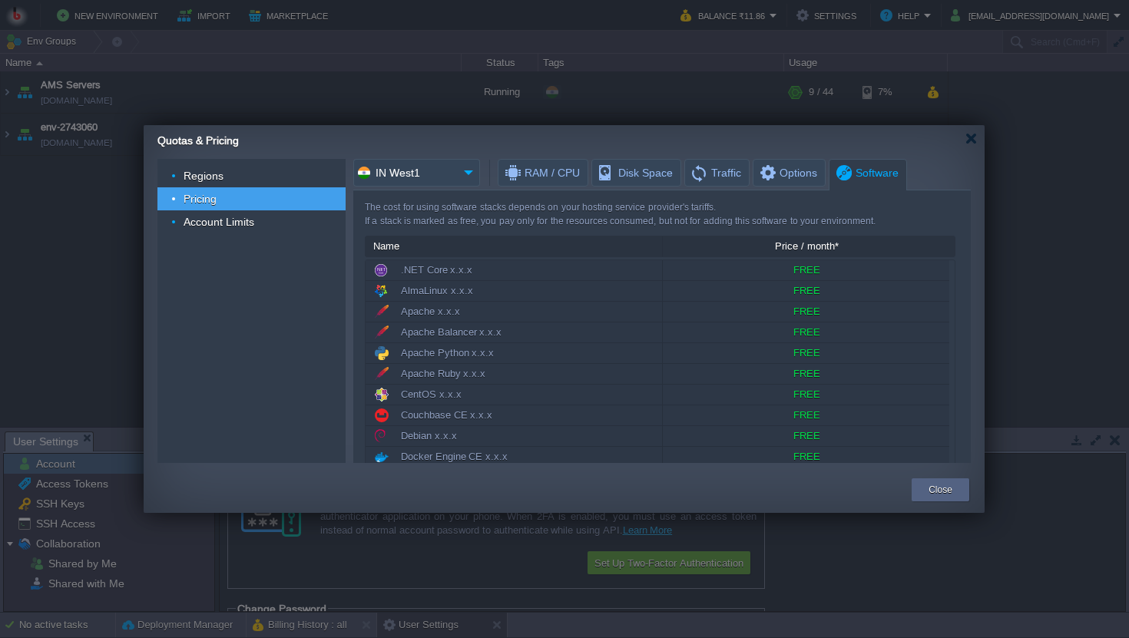
click at [850, 171] on span "Software" at bounding box center [866, 173] width 65 height 27
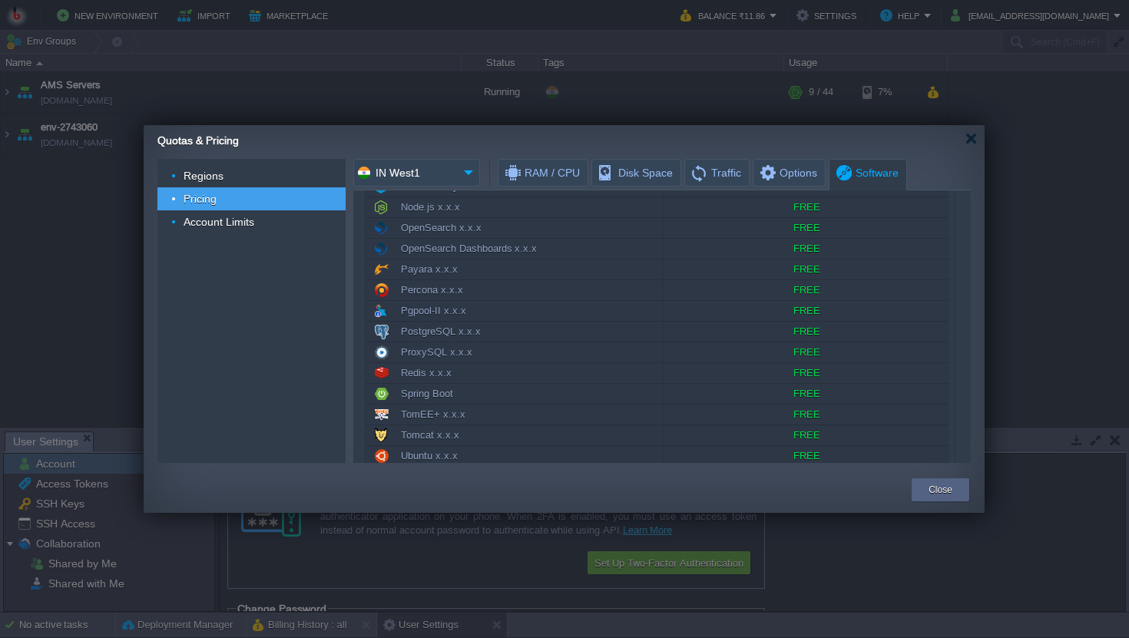
scroll to position [757, 0]
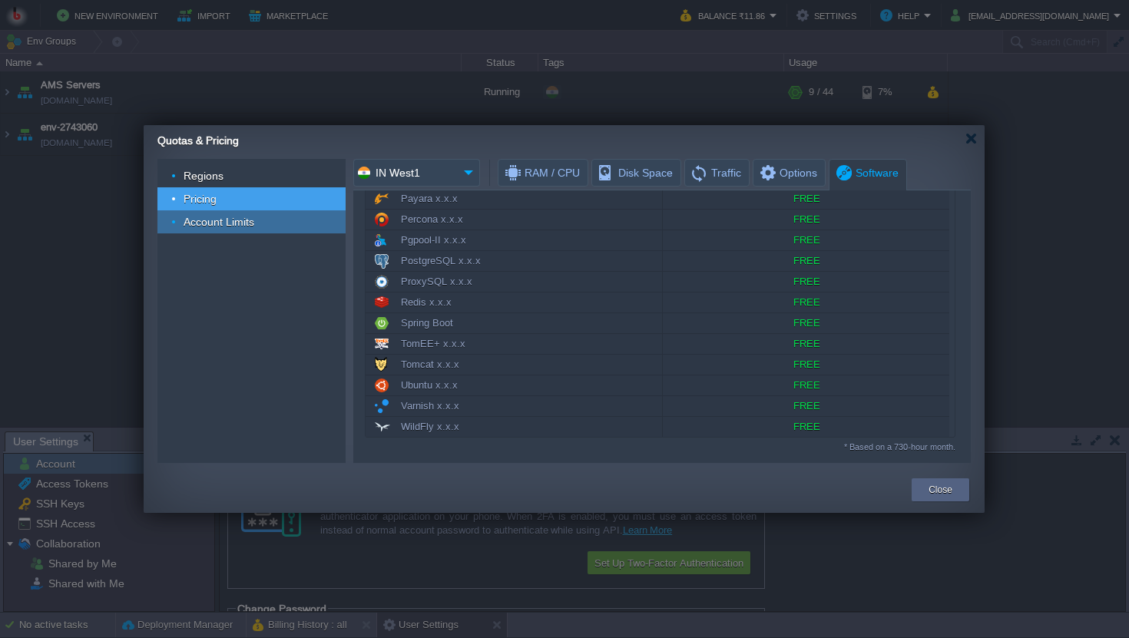
click at [215, 220] on span "Account Limits" at bounding box center [219, 222] width 75 height 14
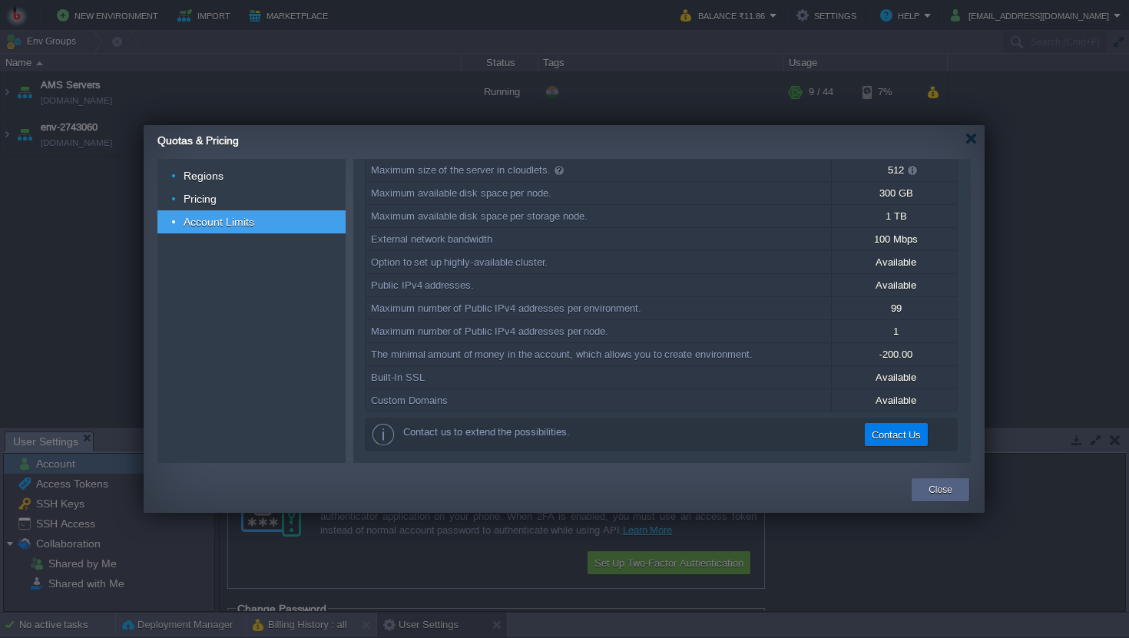
scroll to position [0, 0]
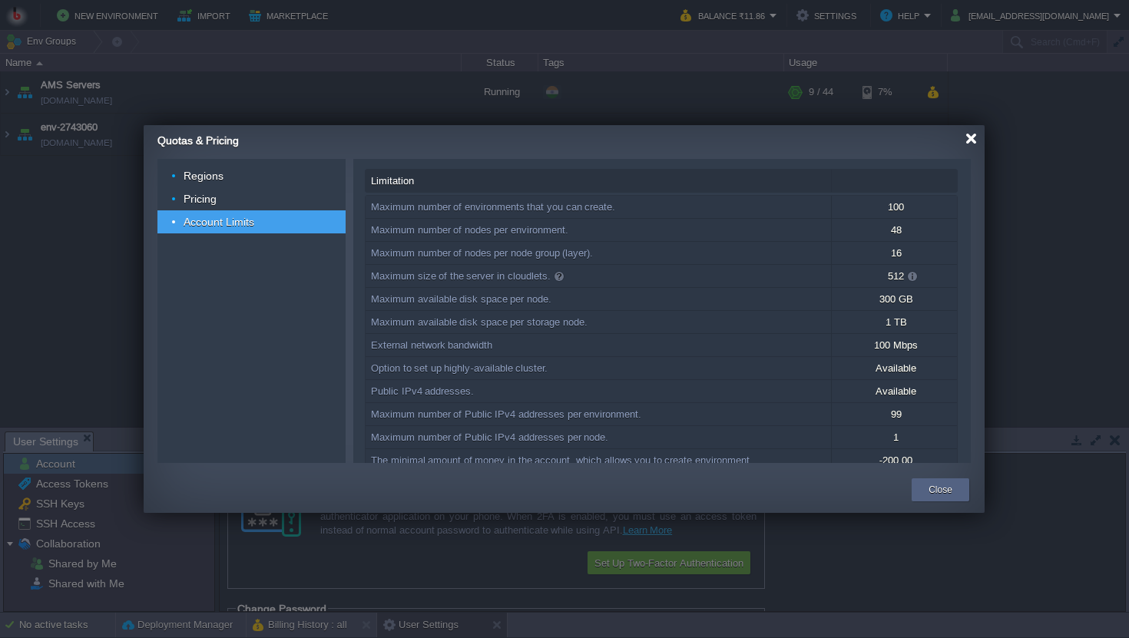
click at [970, 136] on div at bounding box center [972, 139] width 12 height 12
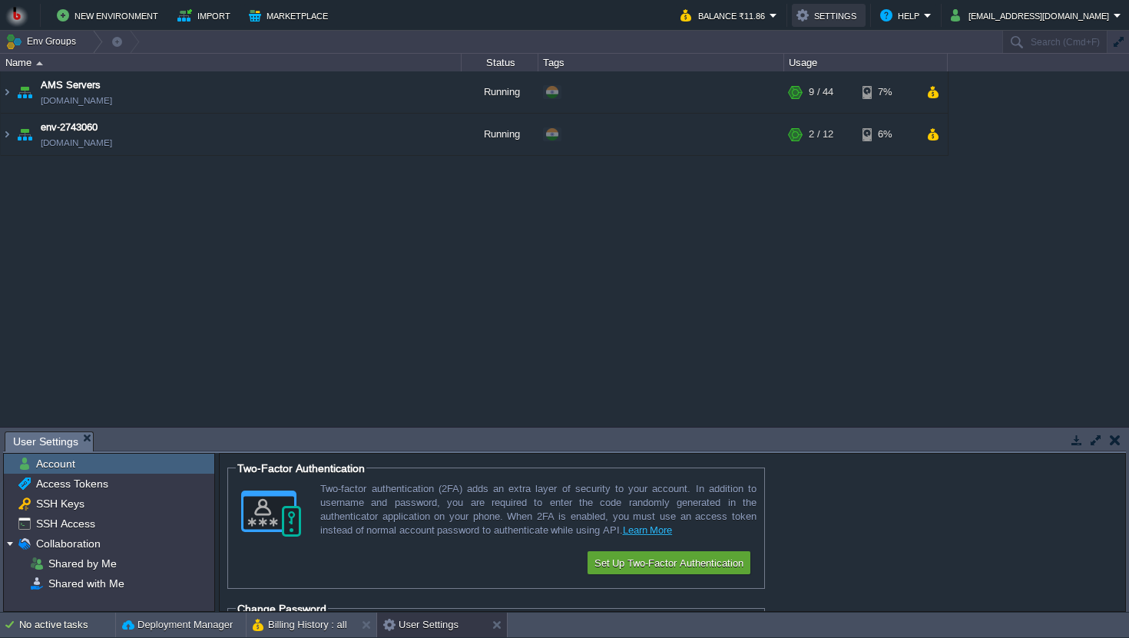
click at [861, 15] on button "Settings" at bounding box center [829, 15] width 65 height 18
click at [924, 18] on button "Help" at bounding box center [902, 15] width 44 height 18
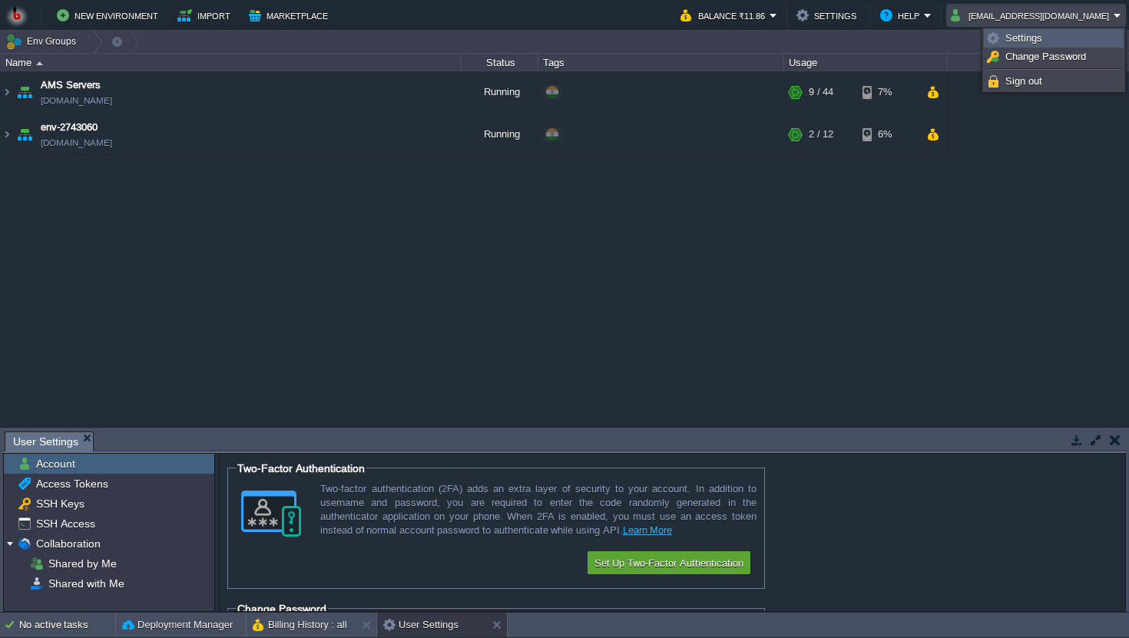
click at [1029, 39] on span "Settings" at bounding box center [1024, 38] width 37 height 12
click at [1084, 12] on button "tak.praveen@gmail.com" at bounding box center [1032, 15] width 163 height 18
click at [1023, 39] on span "Settings" at bounding box center [1024, 38] width 37 height 12
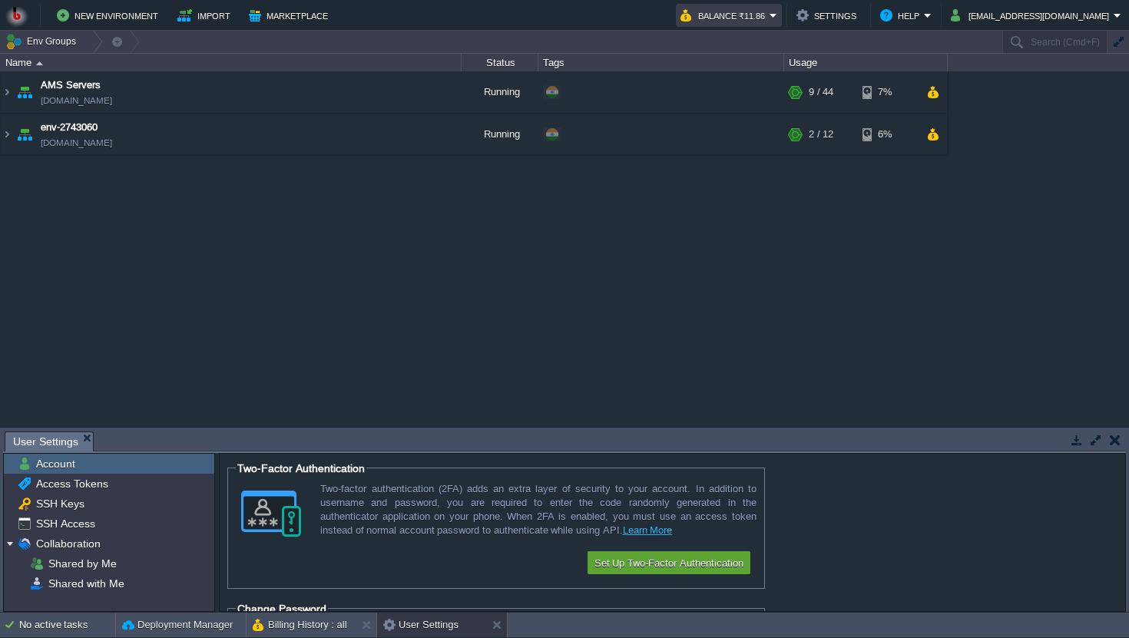
click at [770, 18] on button "Balance ₹11.86" at bounding box center [725, 15] width 89 height 18
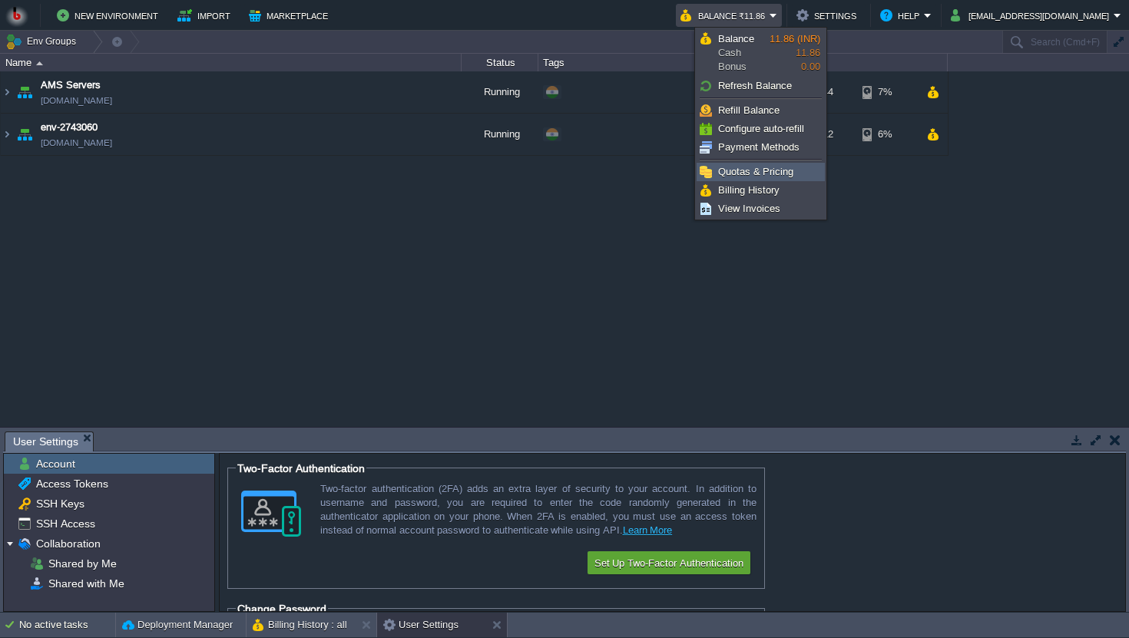
click at [758, 173] on span "Quotas & Pricing" at bounding box center [755, 172] width 75 height 12
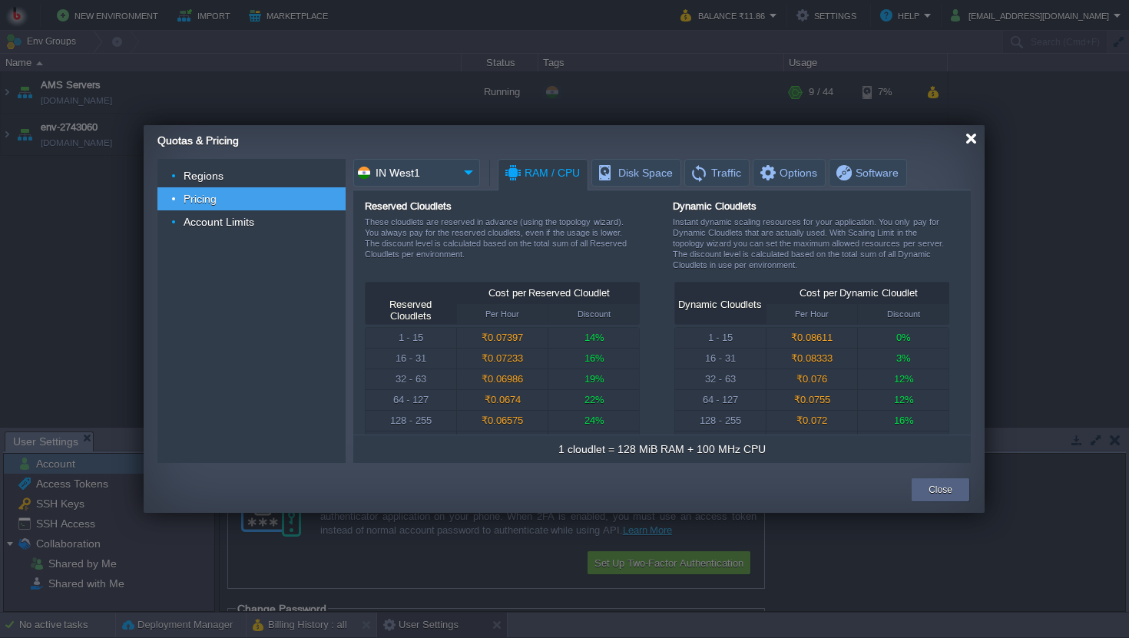
click at [966, 137] on div at bounding box center [972, 139] width 12 height 12
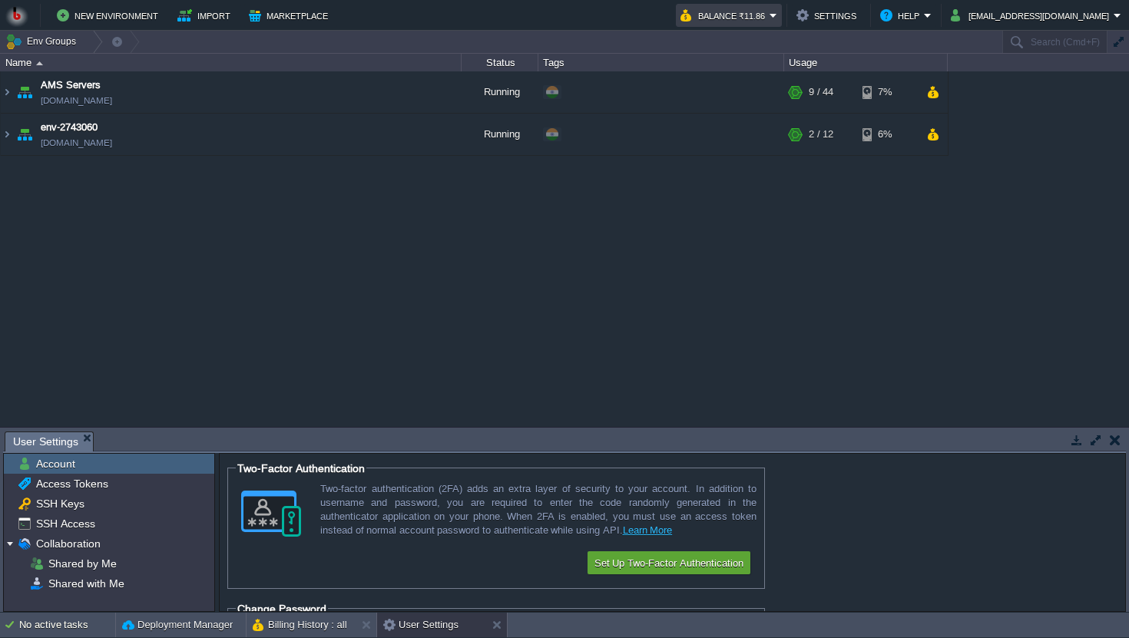
click at [770, 16] on button "Balance ₹11.86" at bounding box center [725, 15] width 89 height 18
click at [390, 307] on div "AMS Servers env-3218117.in1.bitss.cloud Running + Add to Env Group RAM 17% CPU …" at bounding box center [564, 248] width 1129 height 355
click at [5, 92] on img at bounding box center [7, 91] width 12 height 41
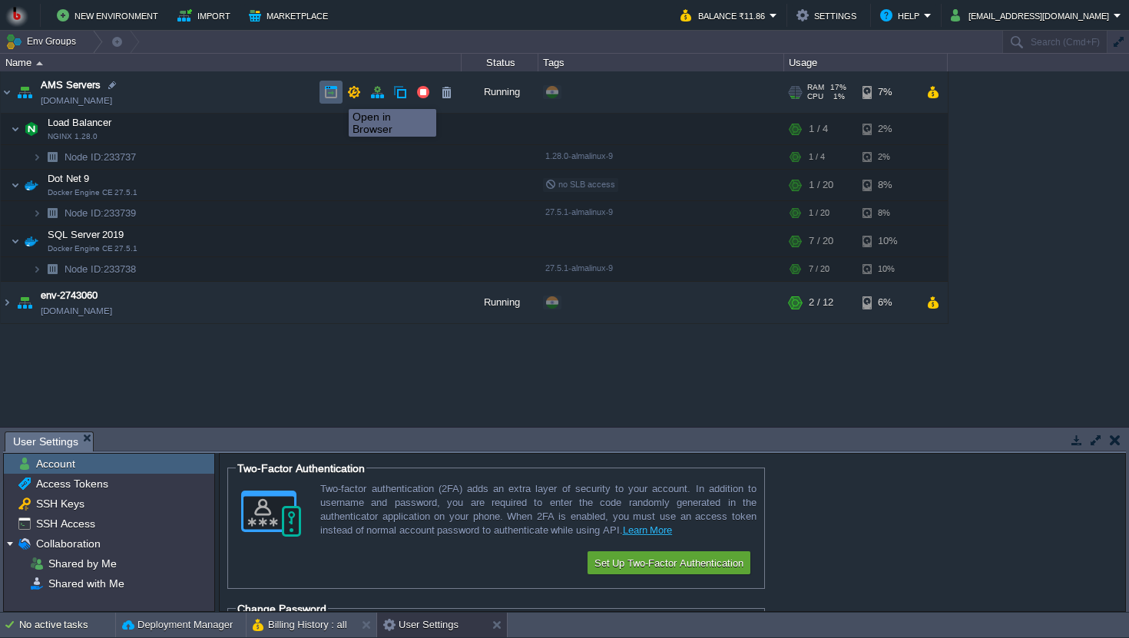
click at [332, 96] on button "button" at bounding box center [331, 92] width 14 height 14
click at [5, 91] on img at bounding box center [7, 91] width 12 height 41
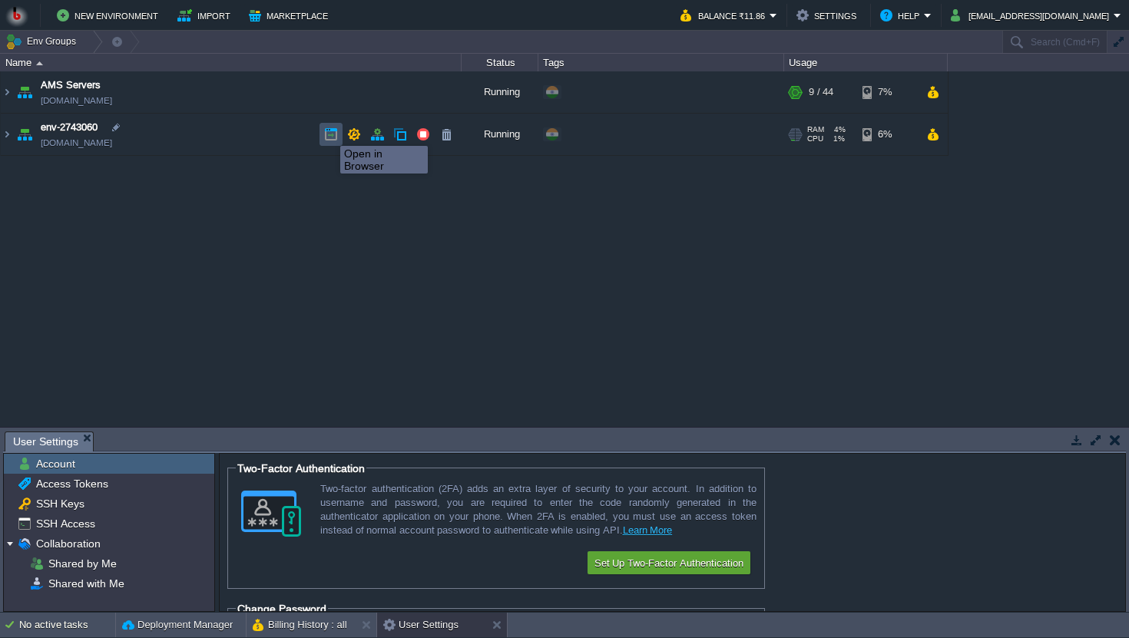
click at [329, 132] on button "button" at bounding box center [331, 135] width 14 height 14
click at [8, 142] on img at bounding box center [7, 134] width 12 height 41
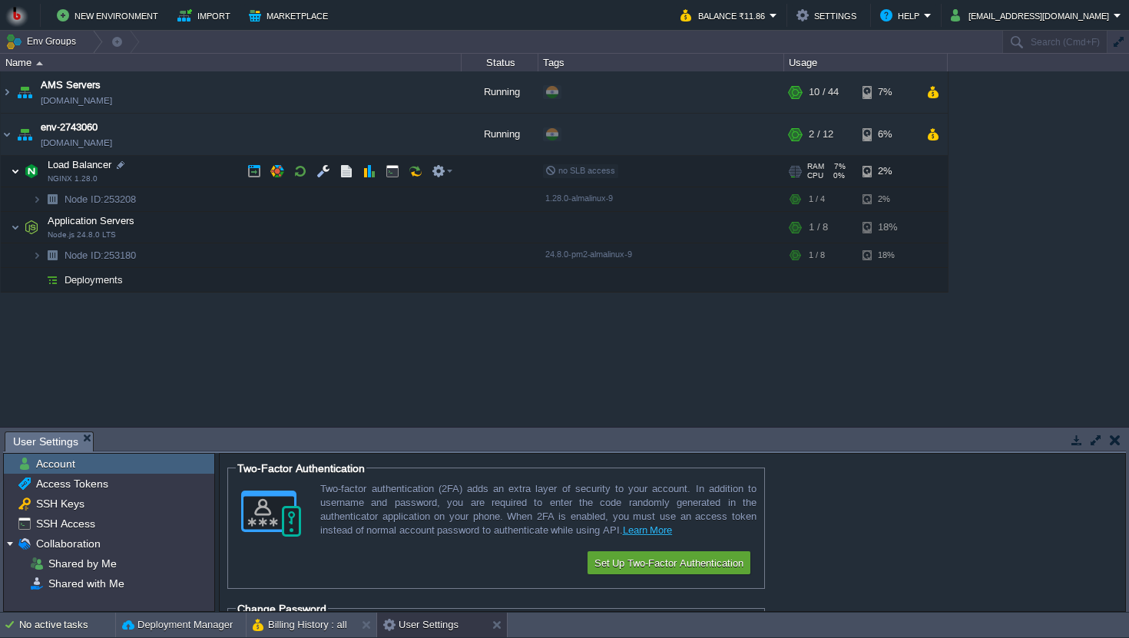
click at [15, 171] on img at bounding box center [15, 171] width 9 height 31
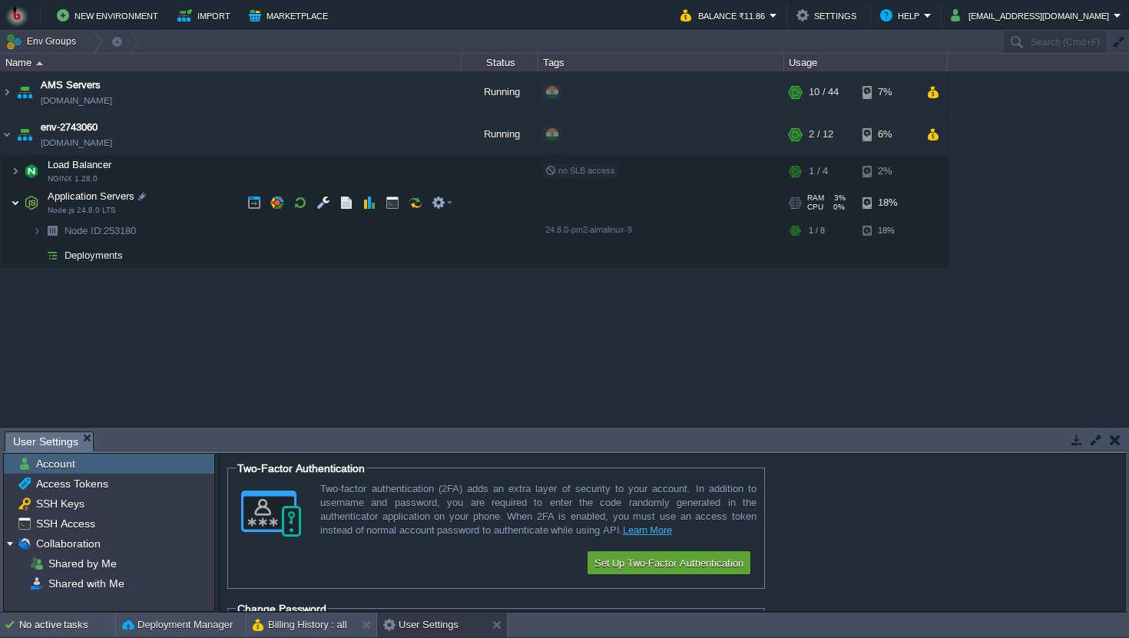
click at [16, 201] on img at bounding box center [15, 202] width 9 height 31
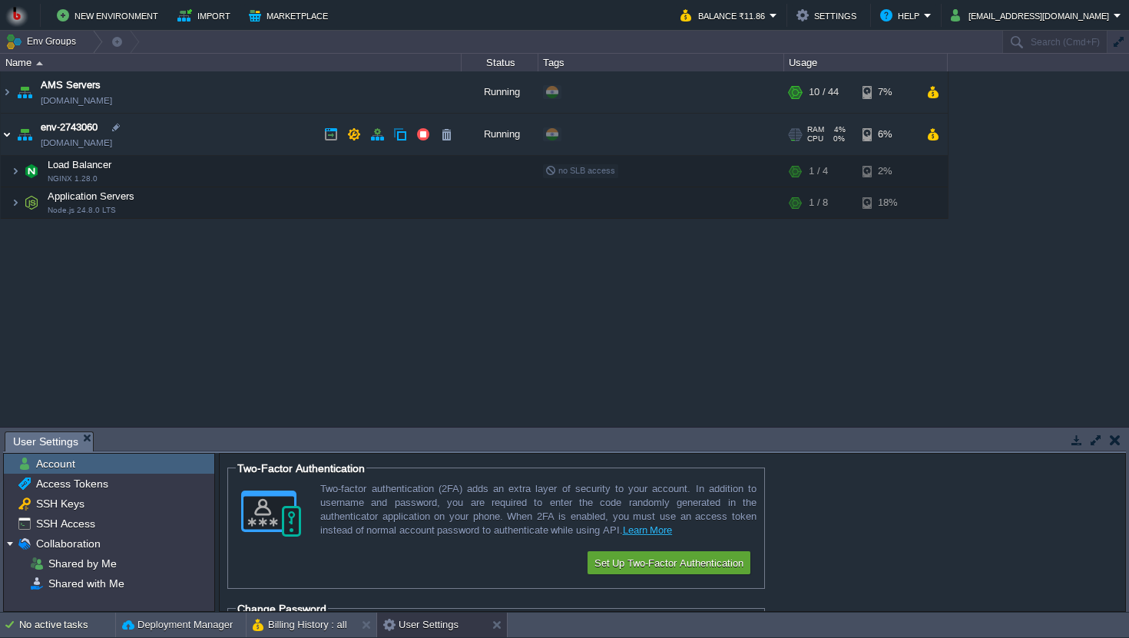
click at [5, 137] on img at bounding box center [7, 134] width 12 height 41
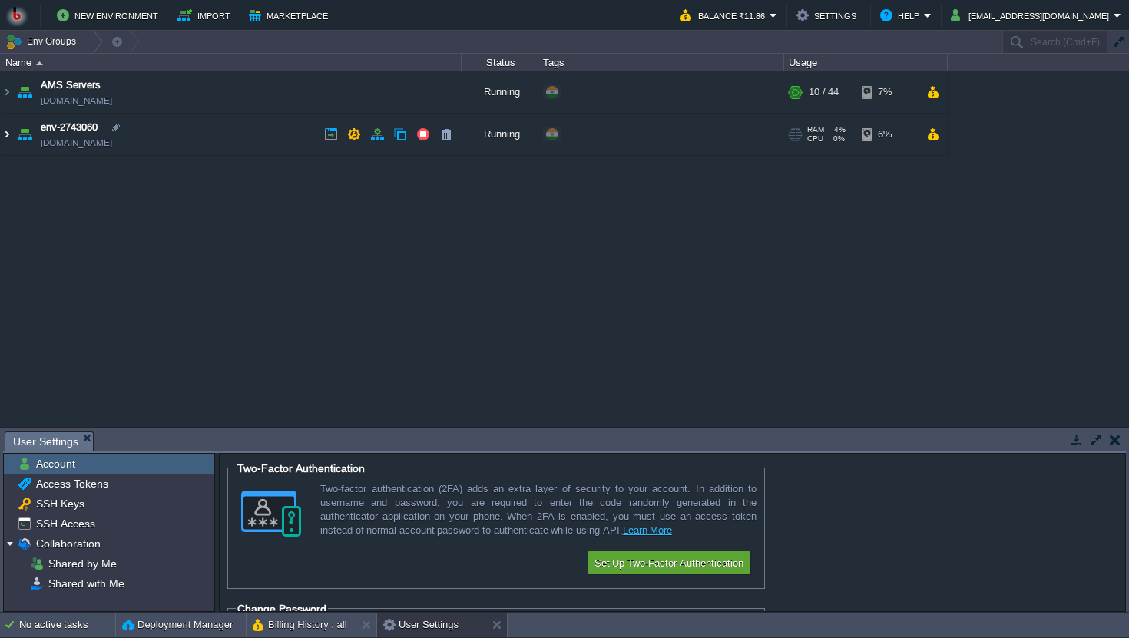
click at [5, 138] on img at bounding box center [7, 134] width 12 height 41
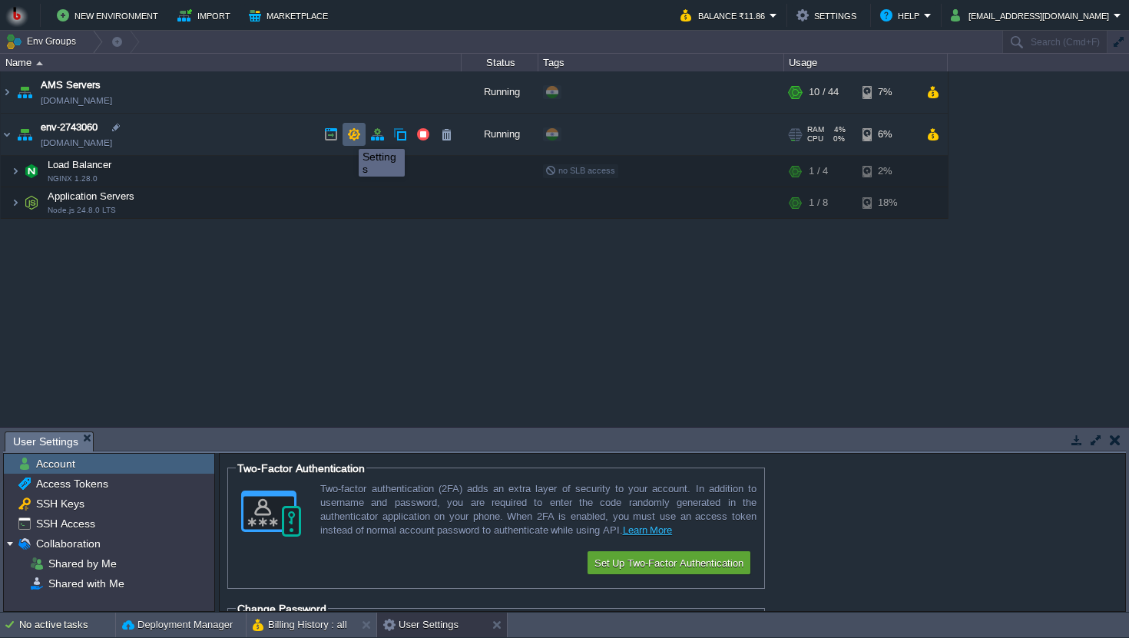
click at [353, 135] on button "button" at bounding box center [354, 135] width 14 height 14
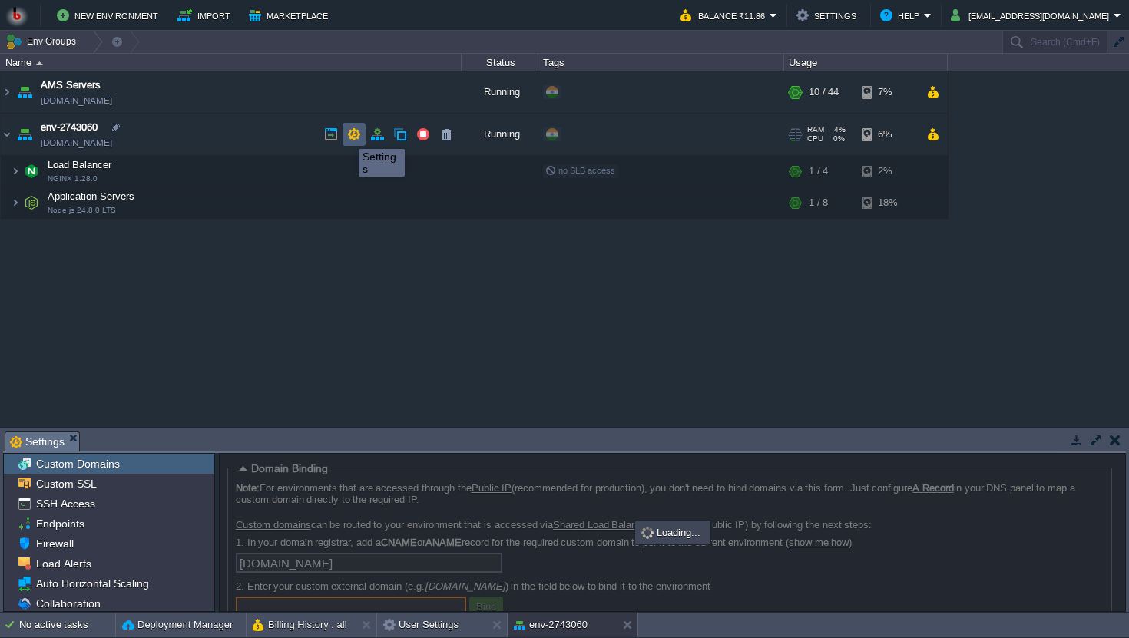
scroll to position [8, 0]
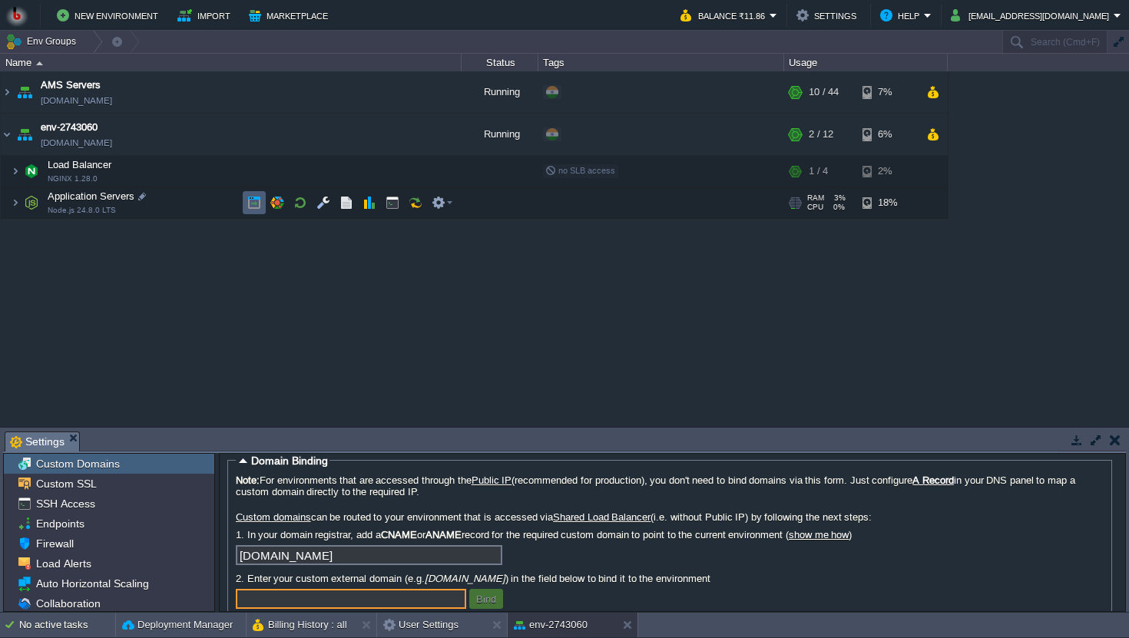
click at [264, 204] on td at bounding box center [254, 202] width 23 height 23
click at [327, 203] on button "button" at bounding box center [324, 203] width 14 height 14
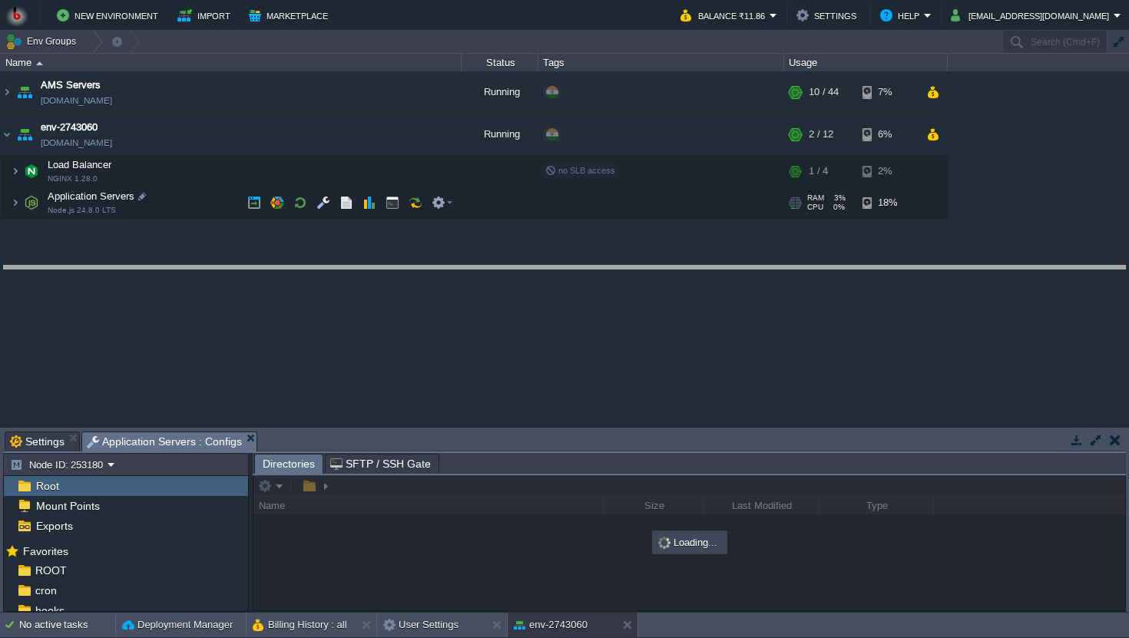
drag, startPoint x: 353, startPoint y: 436, endPoint x: 351, endPoint y: 270, distance: 166.0
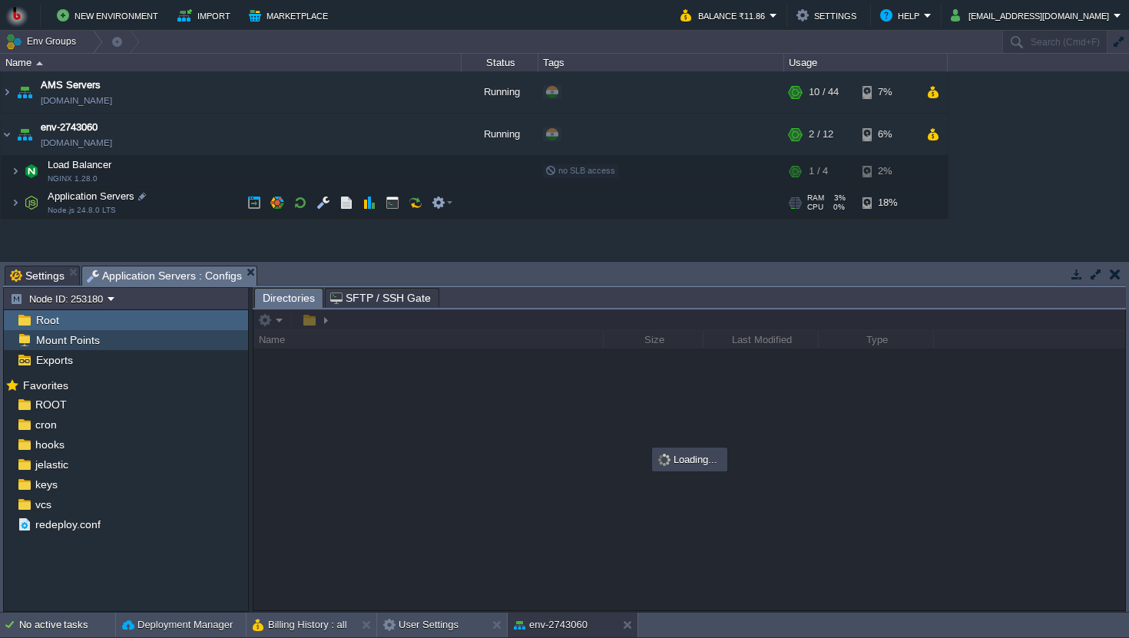
click at [83, 343] on span "Mount Points" at bounding box center [67, 340] width 69 height 14
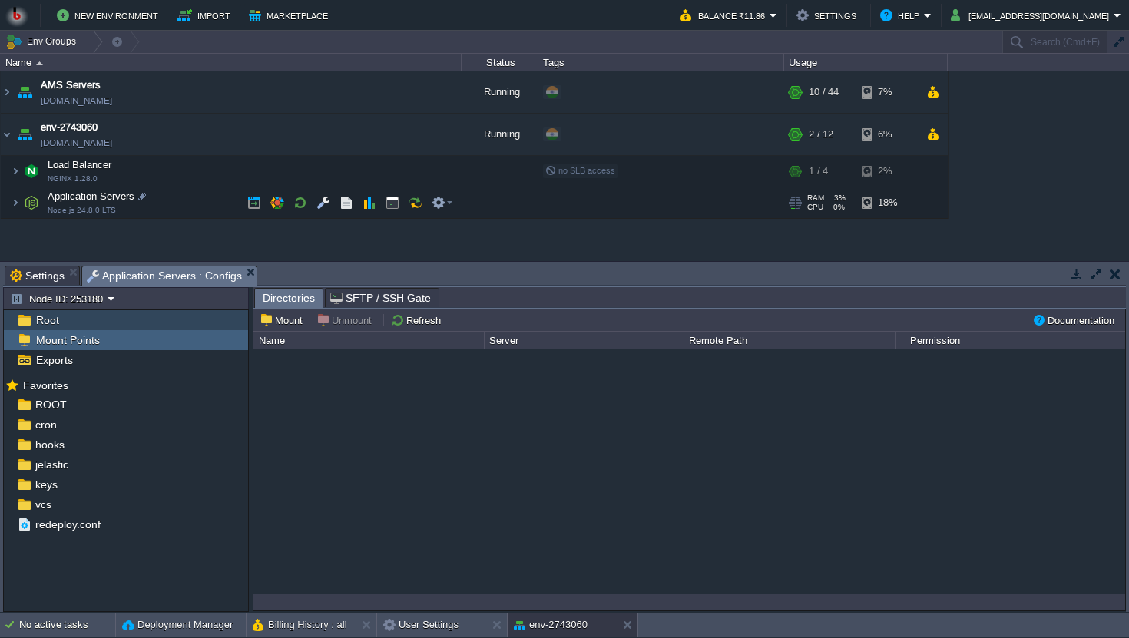
click at [85, 327] on div "Root" at bounding box center [126, 320] width 244 height 20
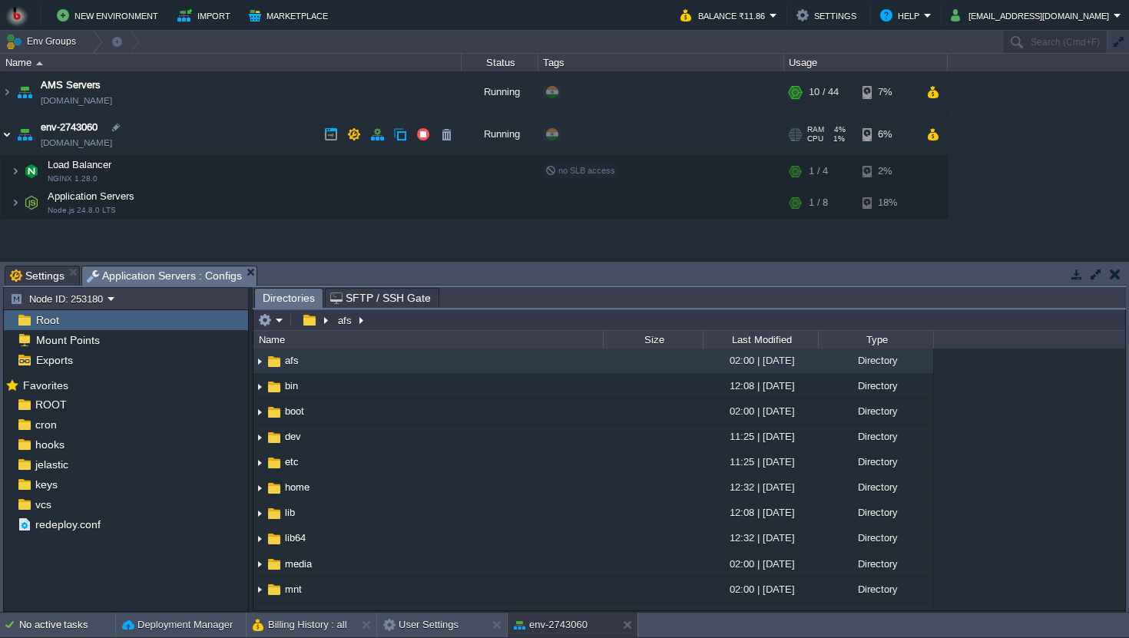
click at [9, 132] on img at bounding box center [7, 134] width 12 height 41
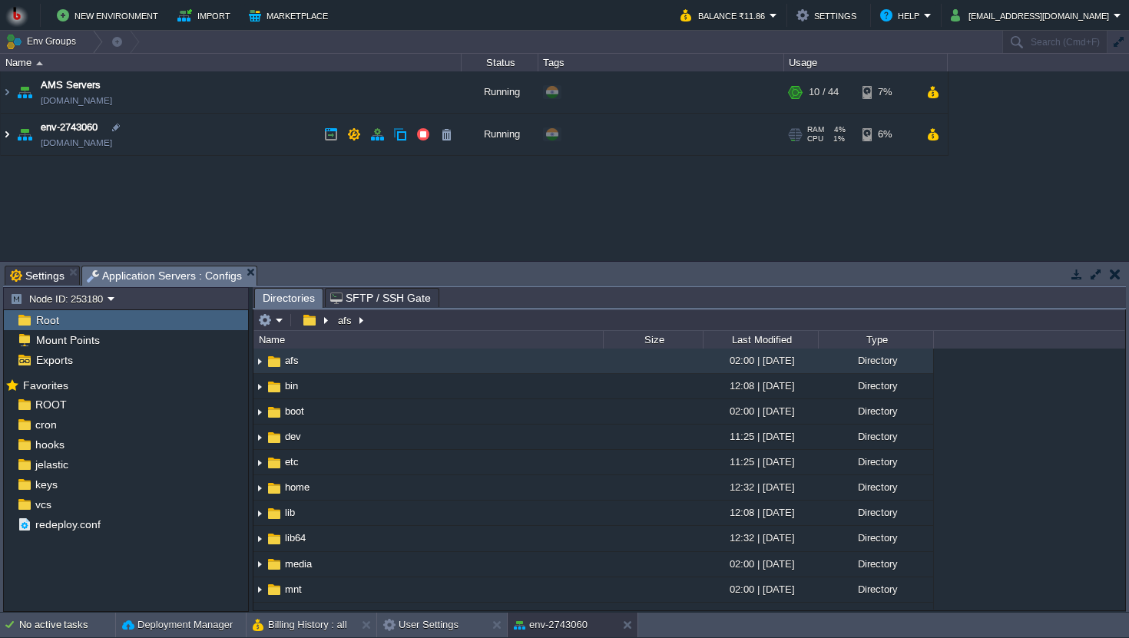
click at [9, 132] on img at bounding box center [7, 134] width 12 height 41
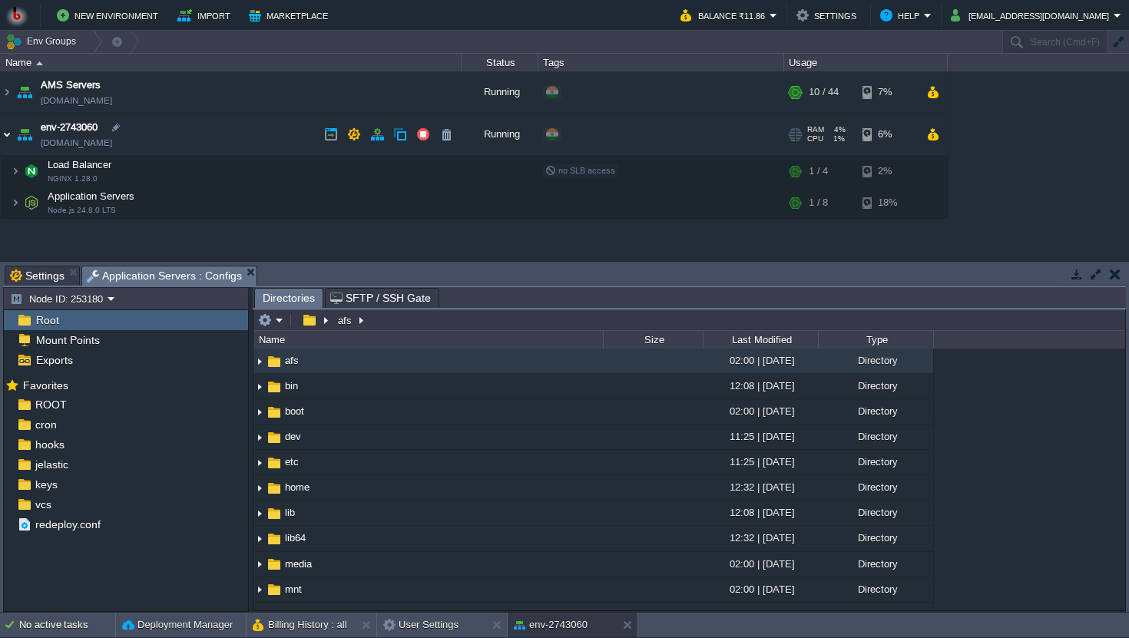
click at [9, 132] on img at bounding box center [7, 134] width 12 height 41
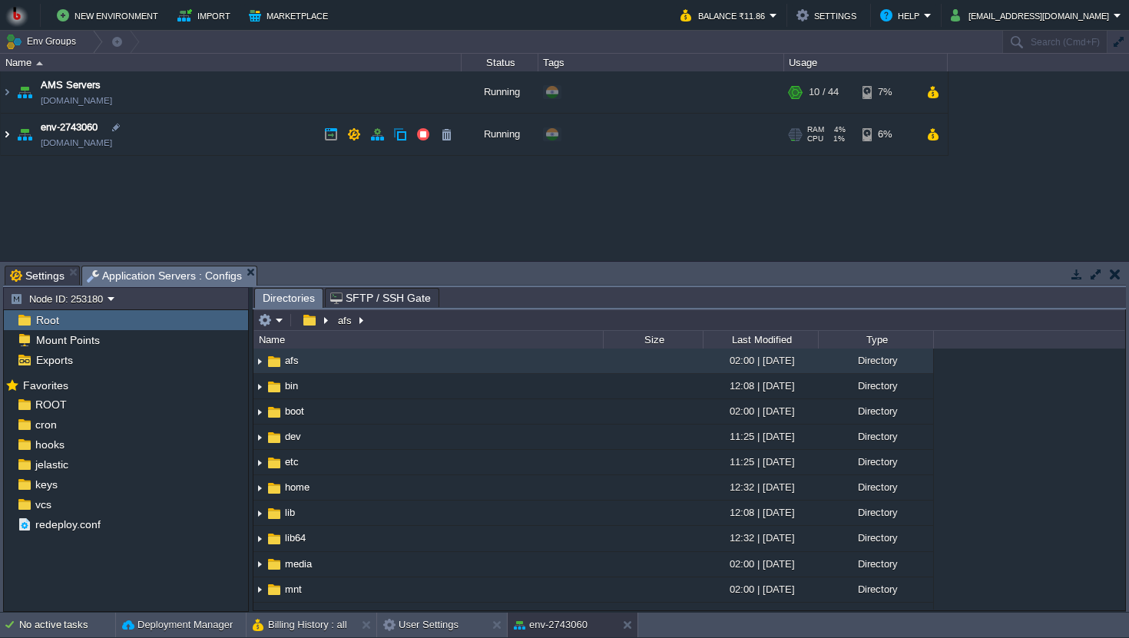
click at [9, 132] on img at bounding box center [7, 134] width 12 height 41
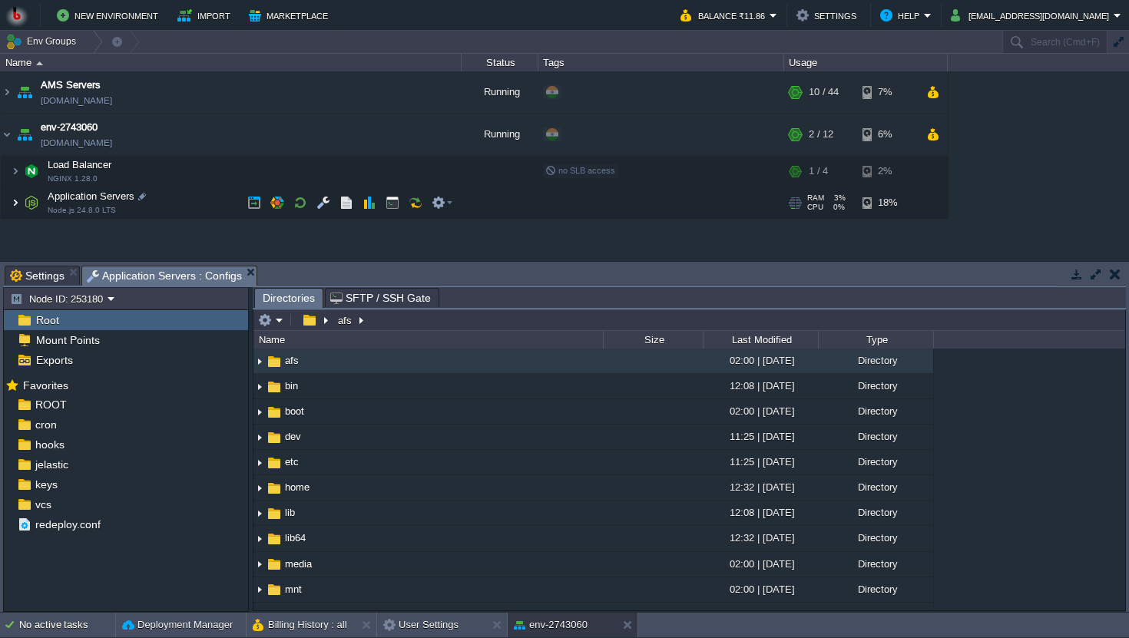
click at [17, 204] on img at bounding box center [15, 202] width 9 height 31
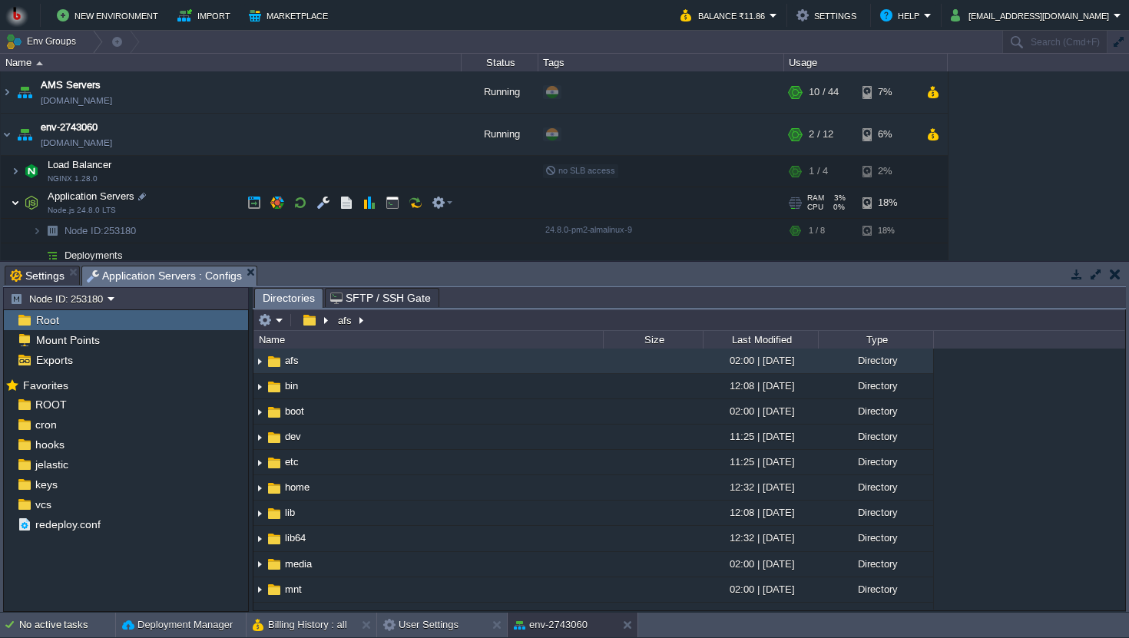
click at [17, 204] on img at bounding box center [15, 202] width 9 height 31
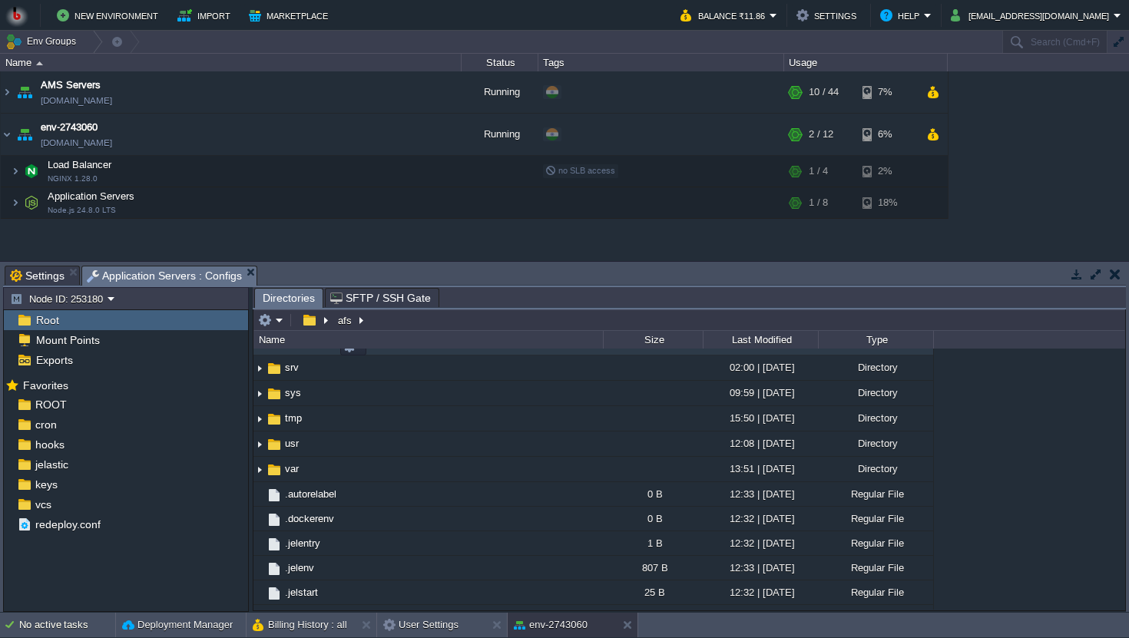
scroll to position [350, 0]
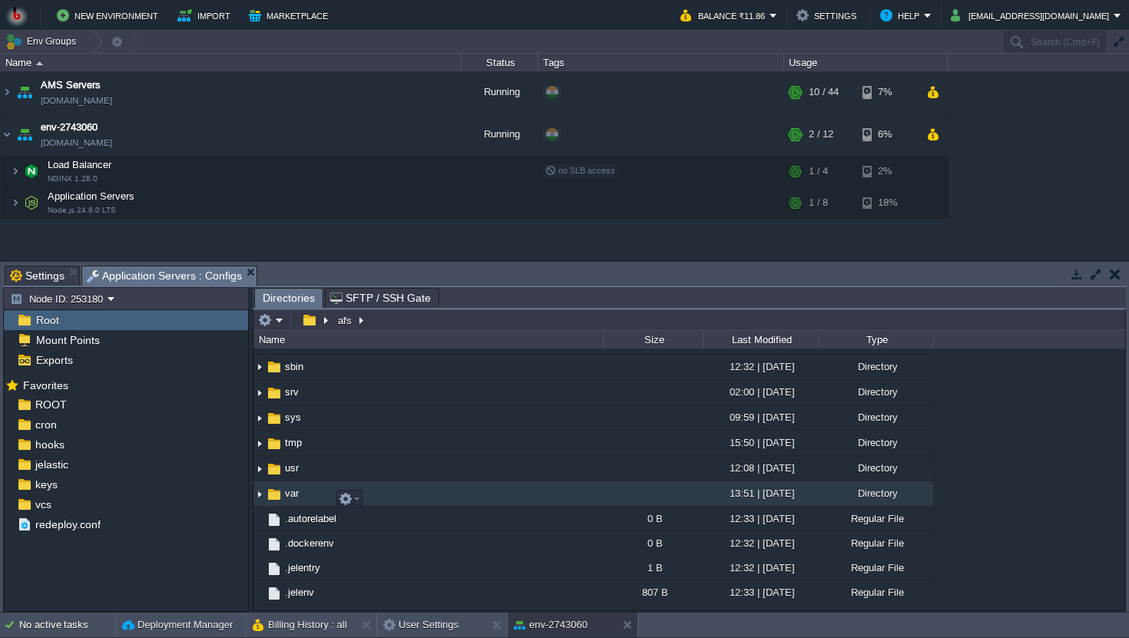
click at [258, 499] on img at bounding box center [260, 494] width 12 height 24
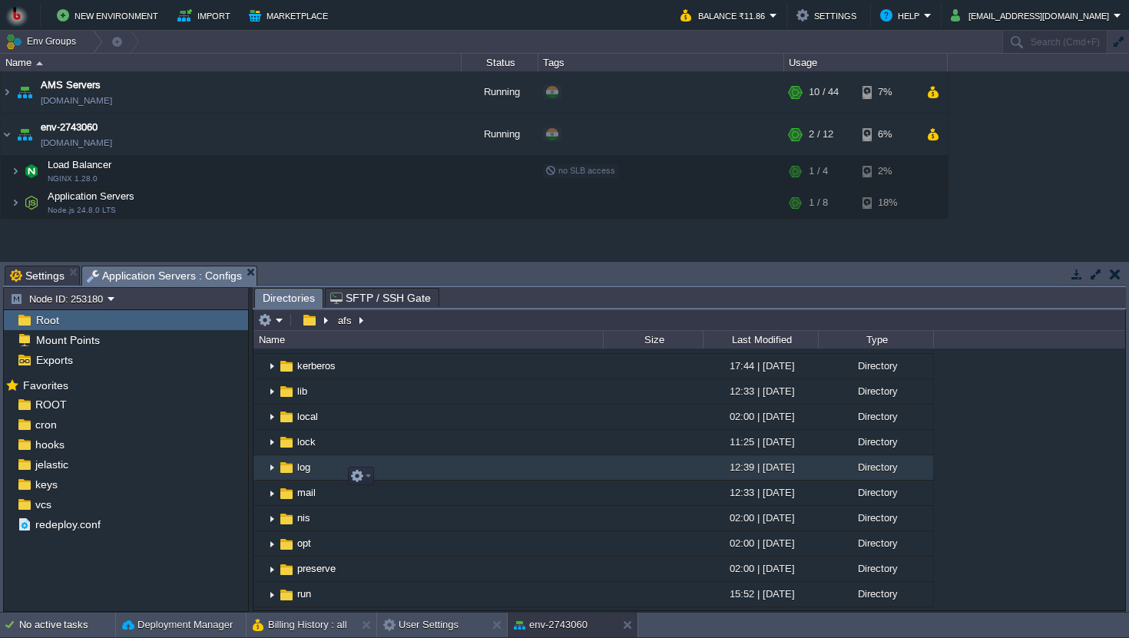
scroll to position [887, 0]
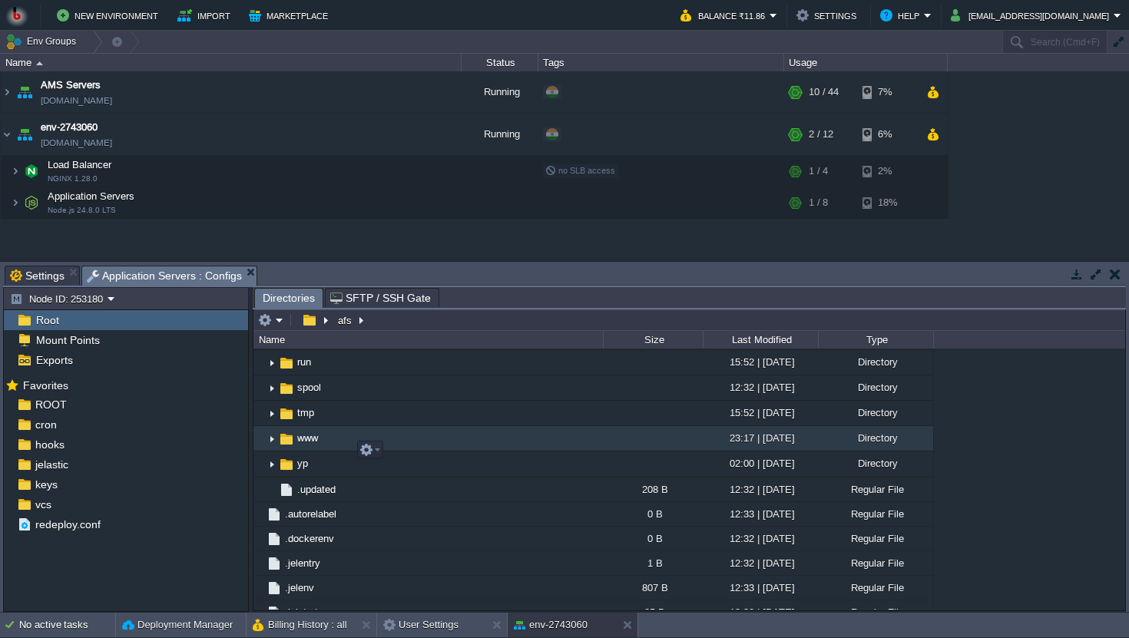
click at [274, 450] on img at bounding box center [272, 439] width 12 height 24
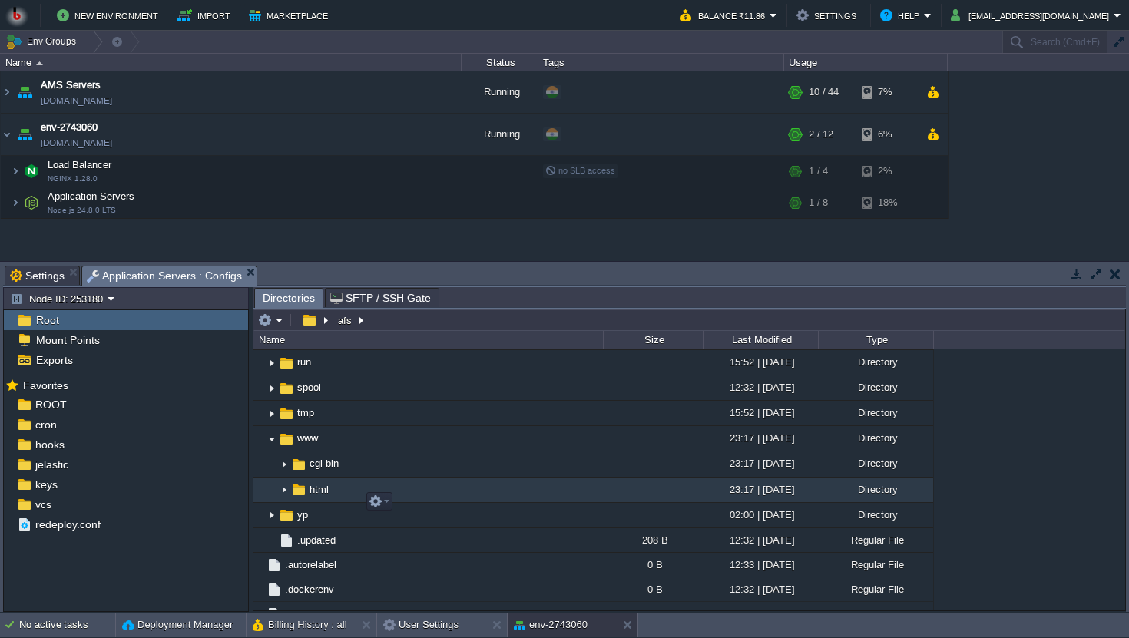
click at [284, 502] on img at bounding box center [284, 491] width 12 height 24
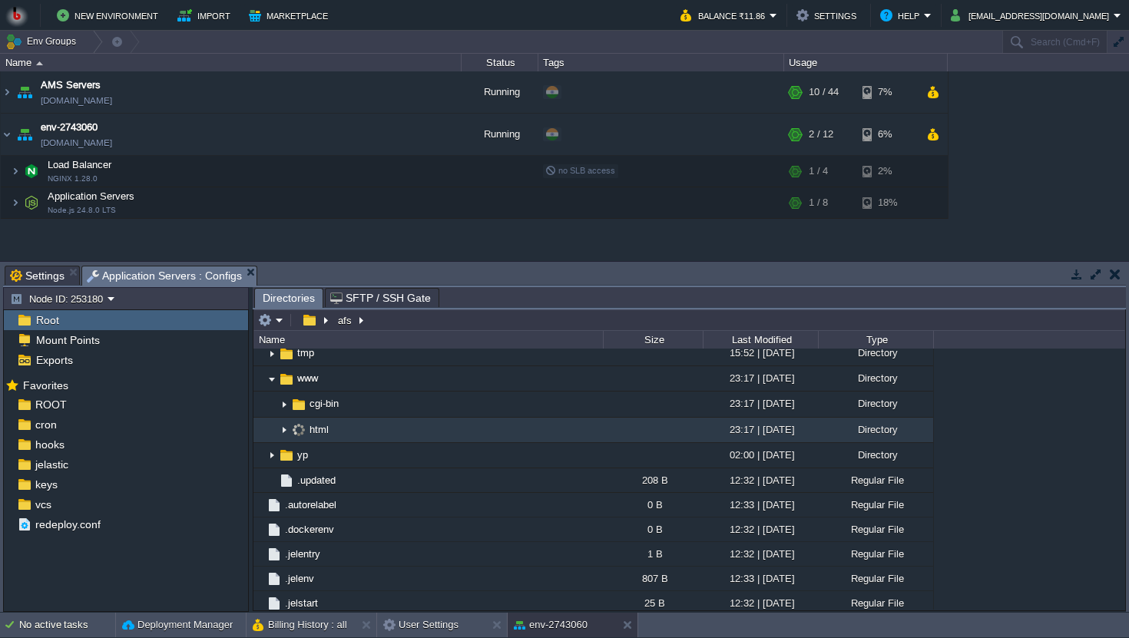
scroll to position [950, 0]
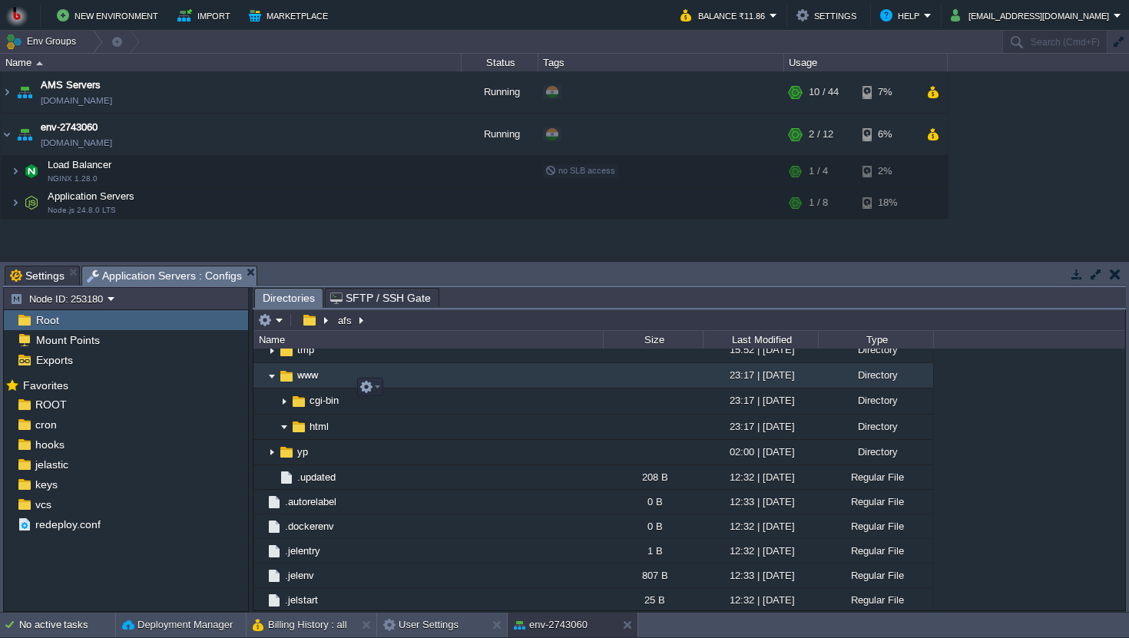
click at [270, 388] on img at bounding box center [272, 376] width 12 height 24
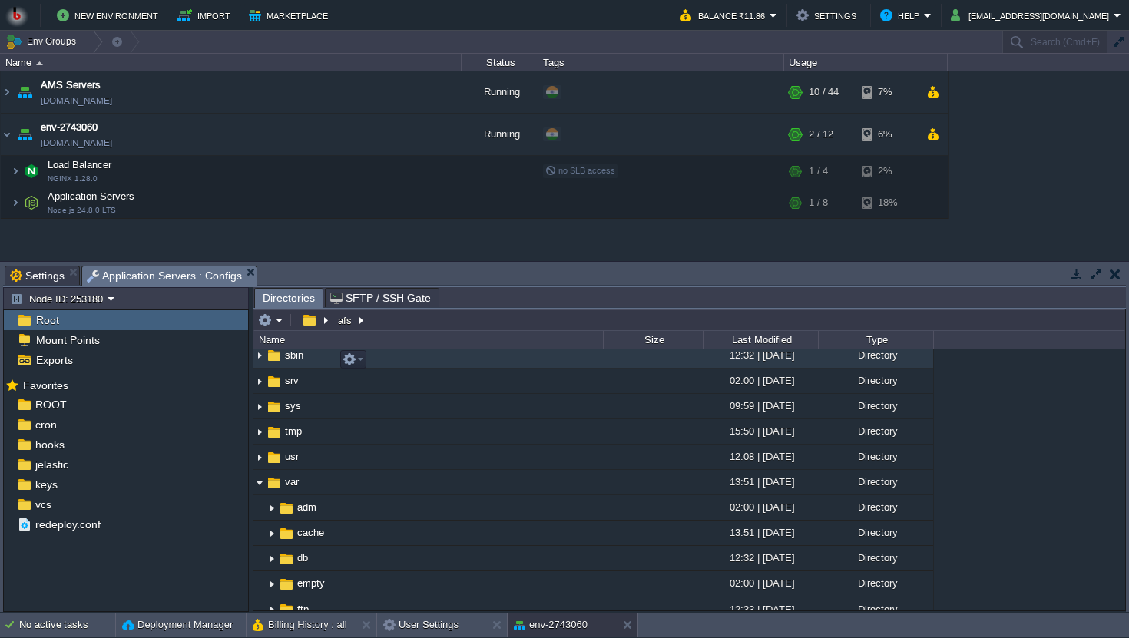
scroll to position [391, 0]
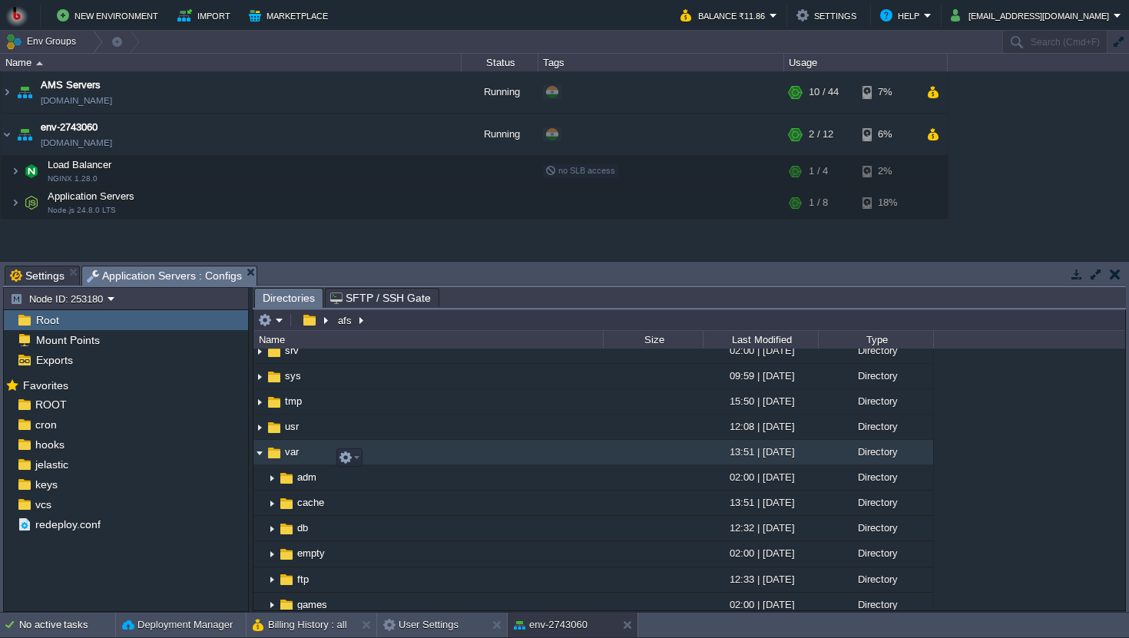
click at [260, 459] on img at bounding box center [260, 453] width 12 height 24
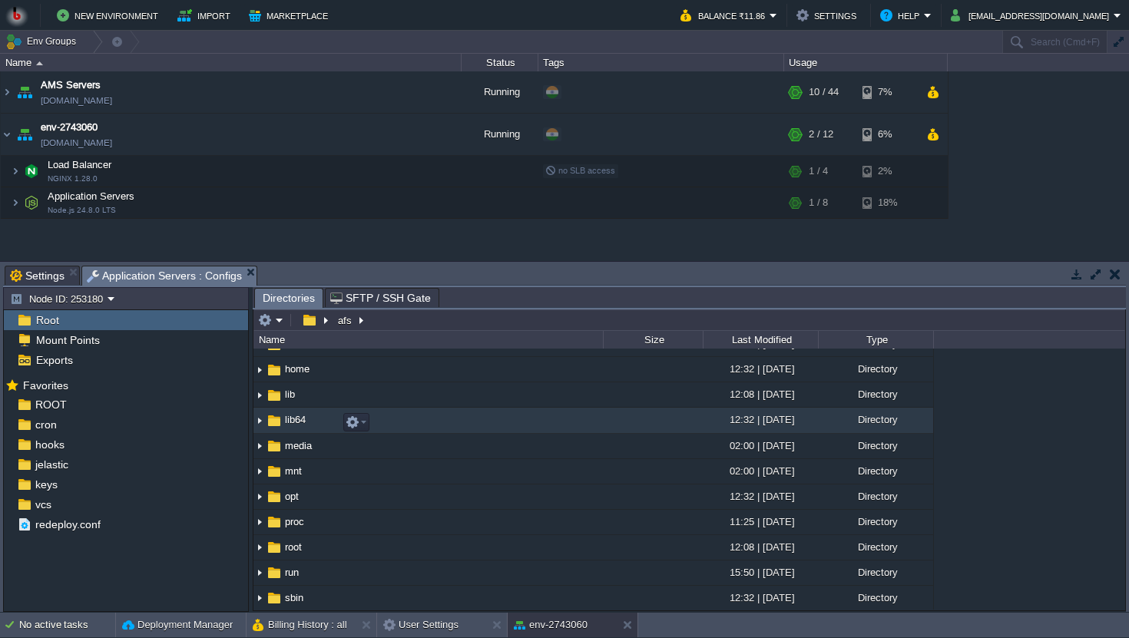
scroll to position [0, 0]
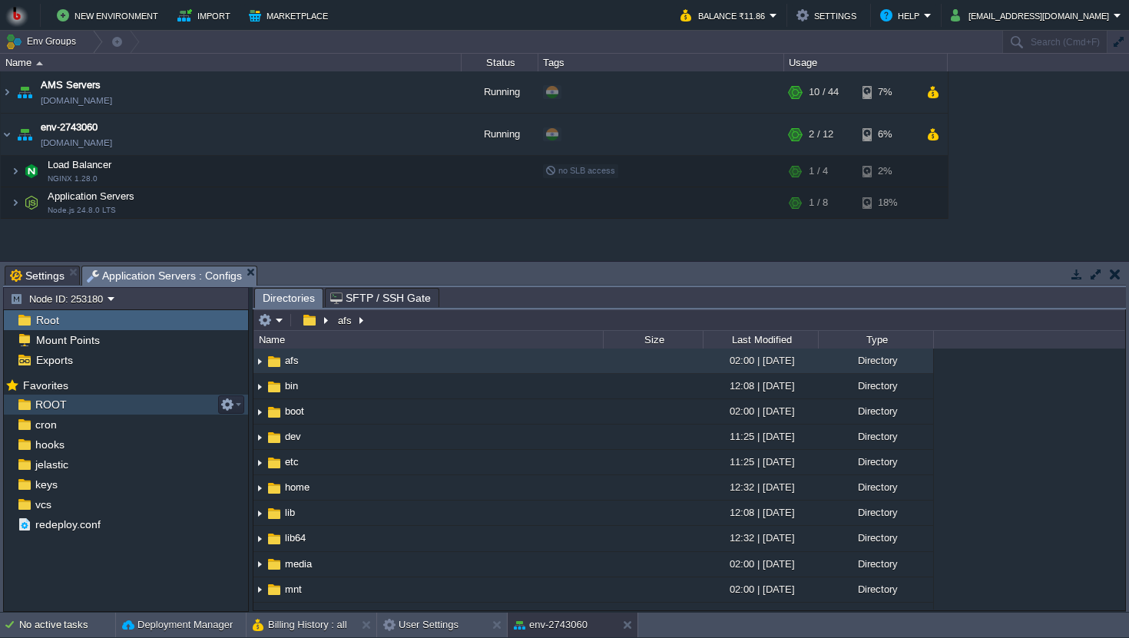
click at [76, 406] on div "ROOT" at bounding box center [126, 405] width 244 height 20
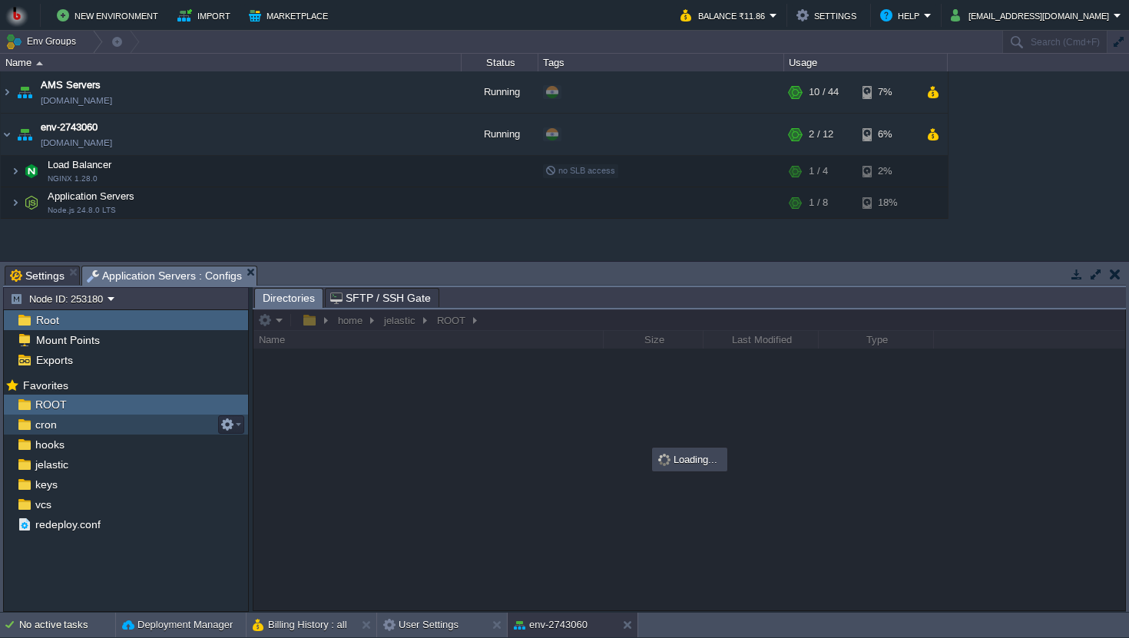
click at [66, 424] on div "cron" at bounding box center [126, 425] width 244 height 20
